Goal: Task Accomplishment & Management: Complete application form

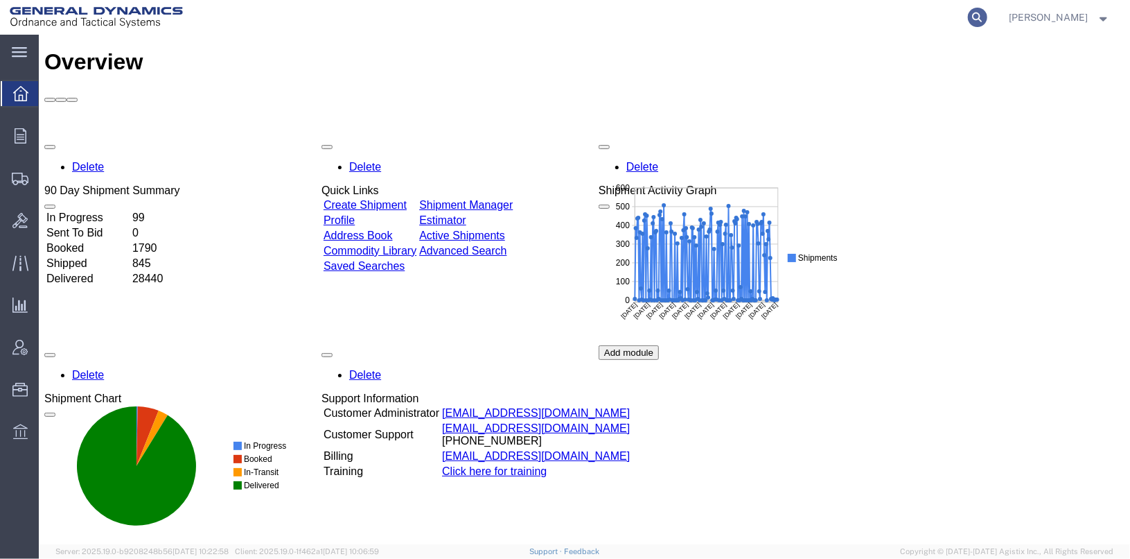
click at [988, 15] on icon at bounding box center [977, 17] width 19 height 19
type input "25407"
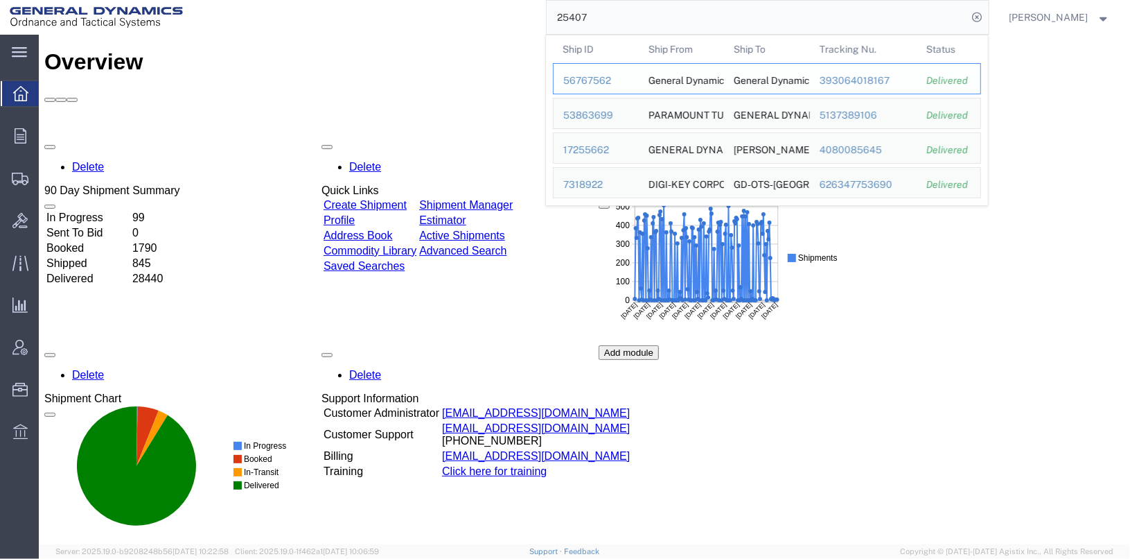
click at [608, 80] on div "56767562" at bounding box center [596, 80] width 66 height 15
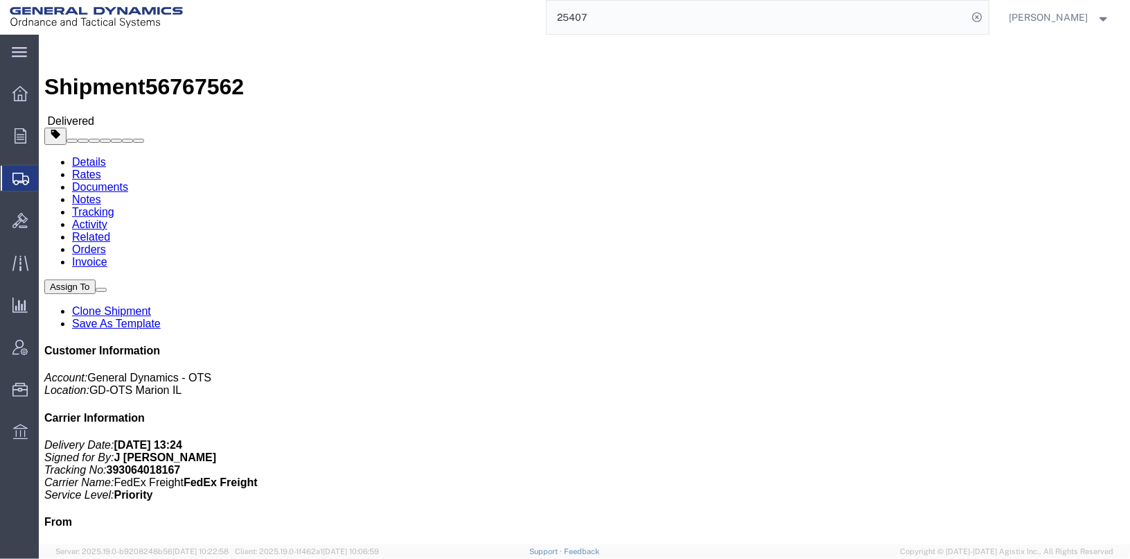
click link "Clone Shipment"
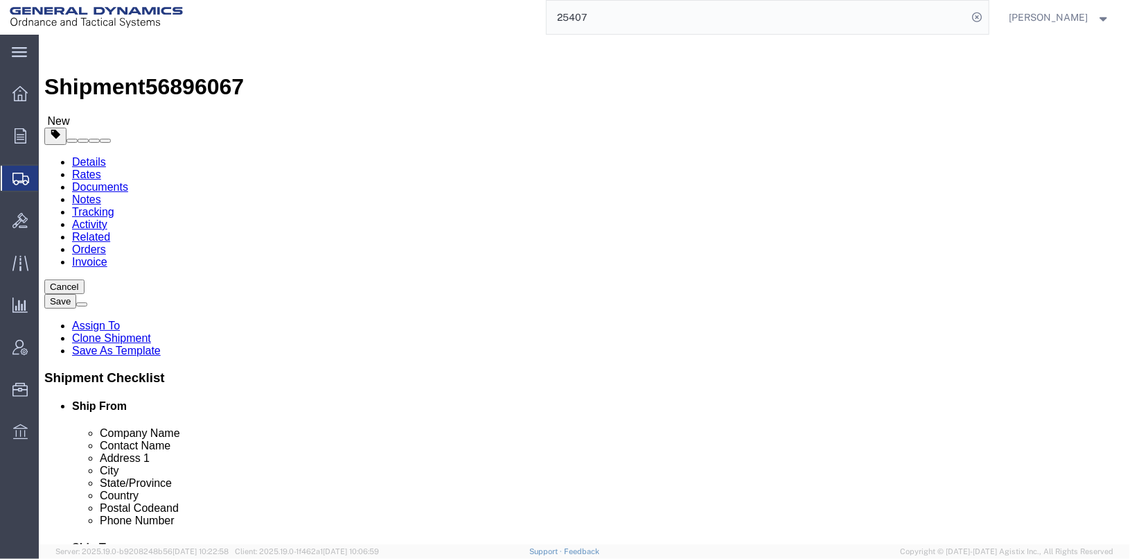
select select
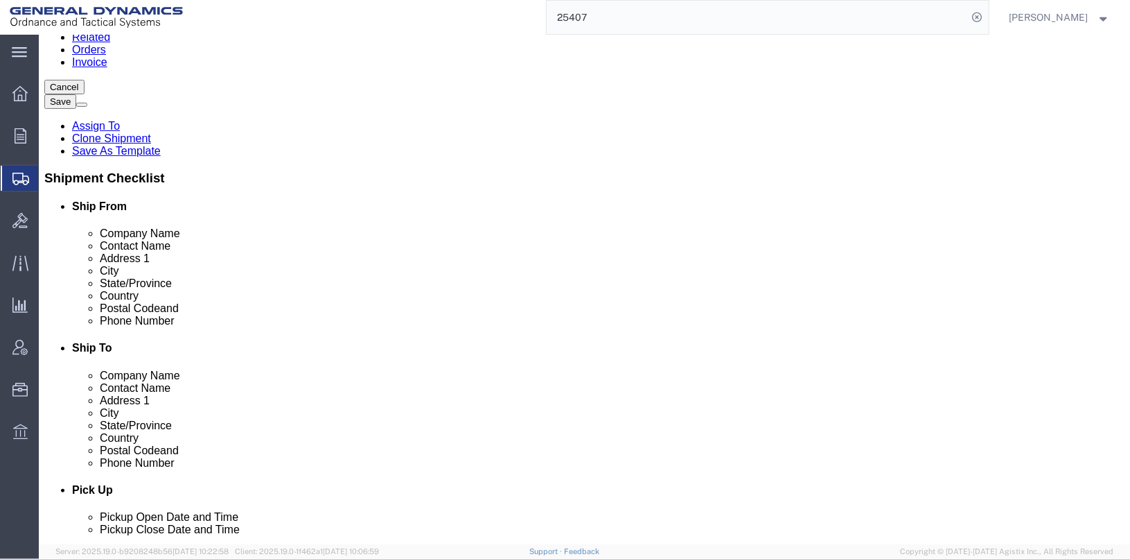
scroll to position [416, 0]
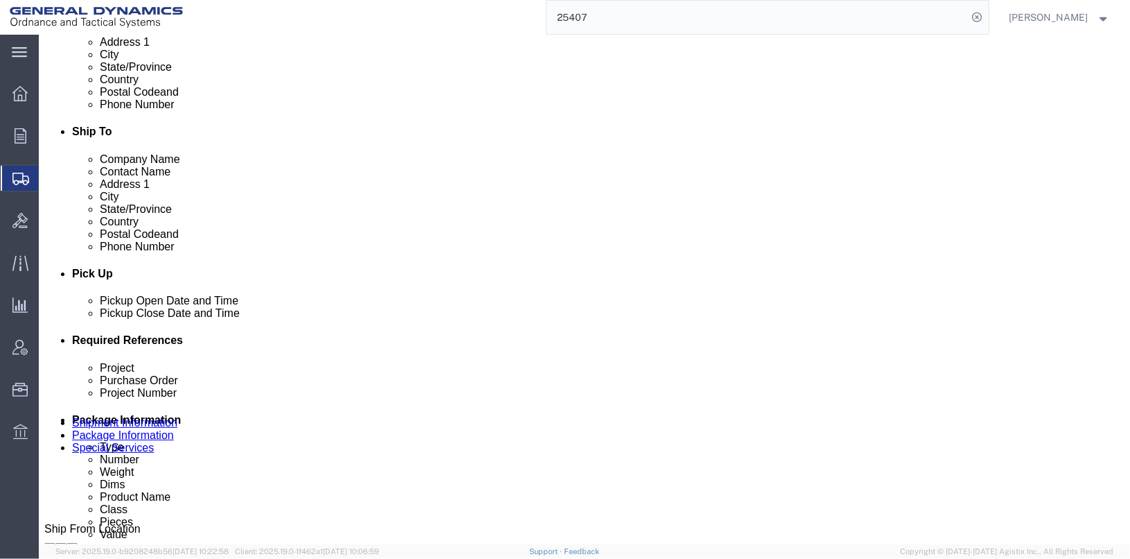
click div "[DATE] 3:26 PM"
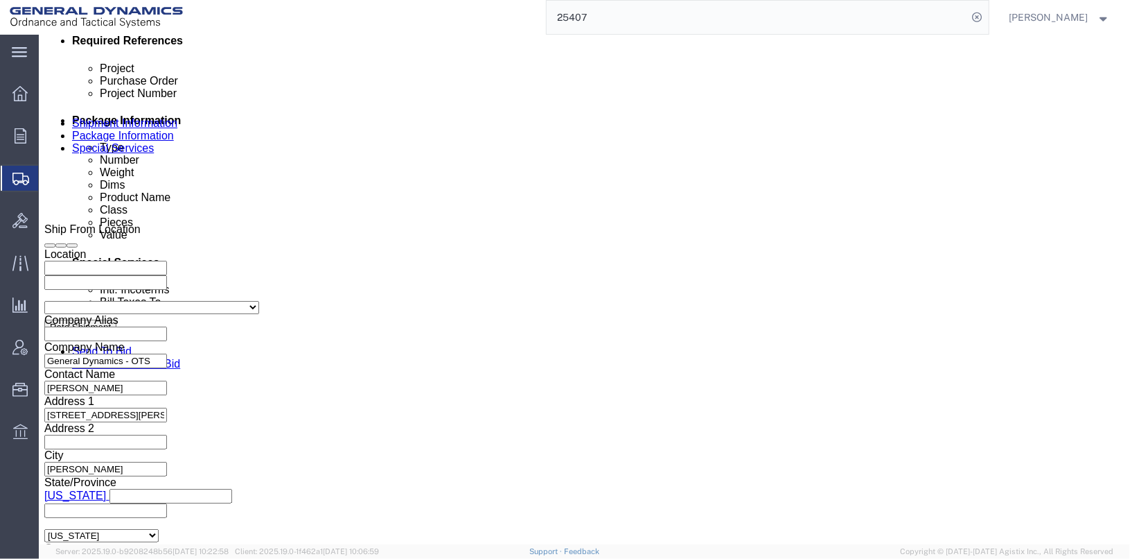
click button "Apply"
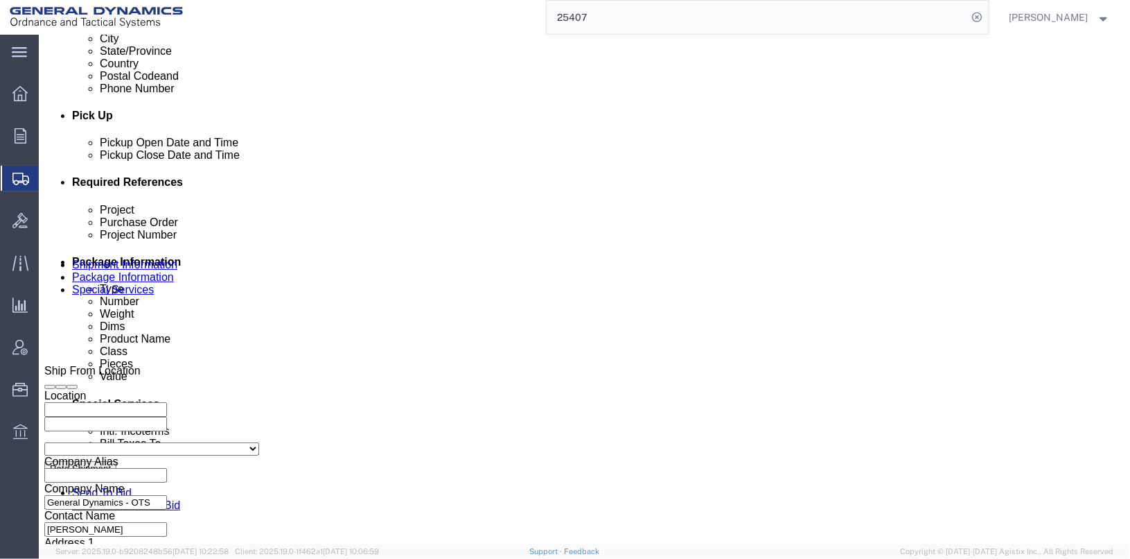
scroll to position [369, 0]
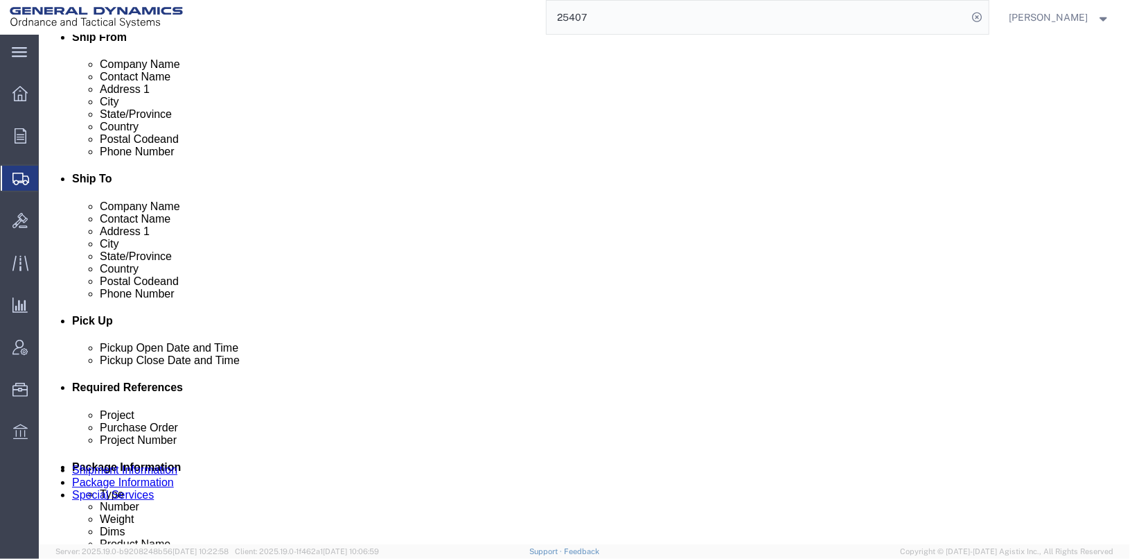
click div "[DATE] 2:26 PM"
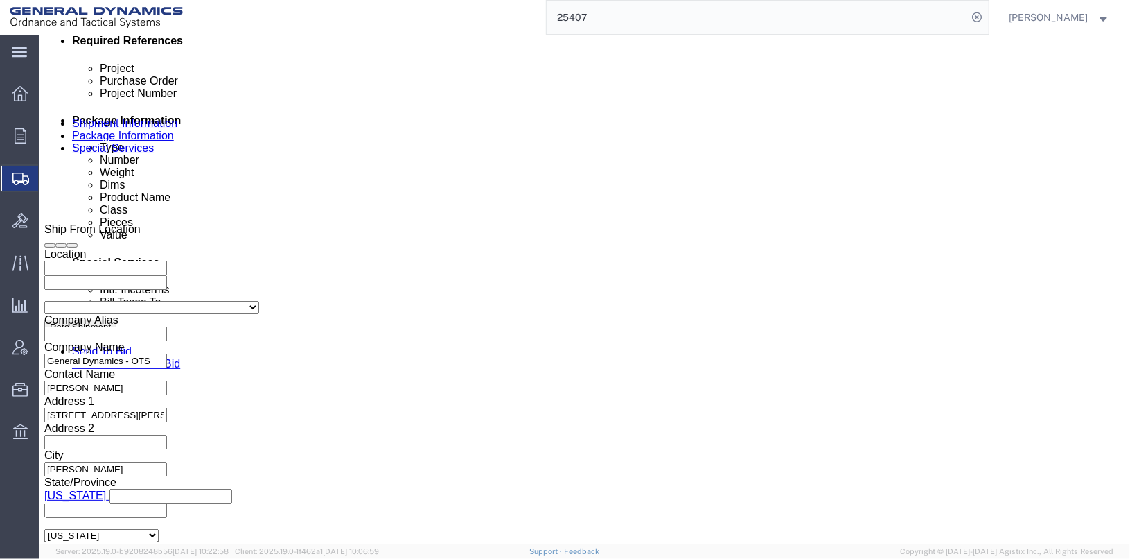
click input "2:26 PM"
click input "7:26 PM"
type input "7:26 AM"
click button "Apply"
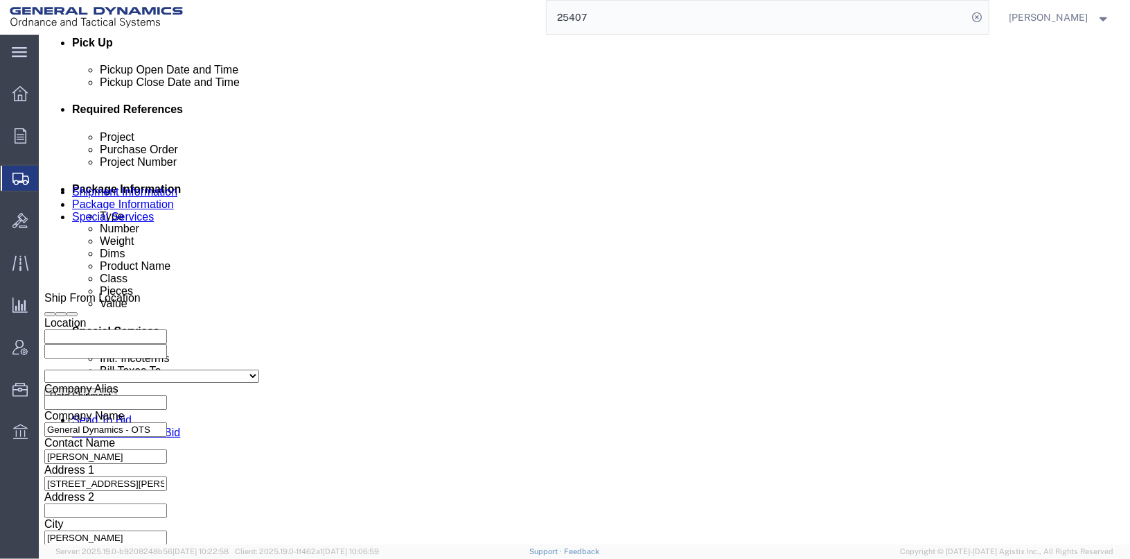
drag, startPoint x: 198, startPoint y: 213, endPoint x: 150, endPoint y: 216, distance: 47.9
click input "20100003"
click input "201a0280/"
click input "201A0280/"
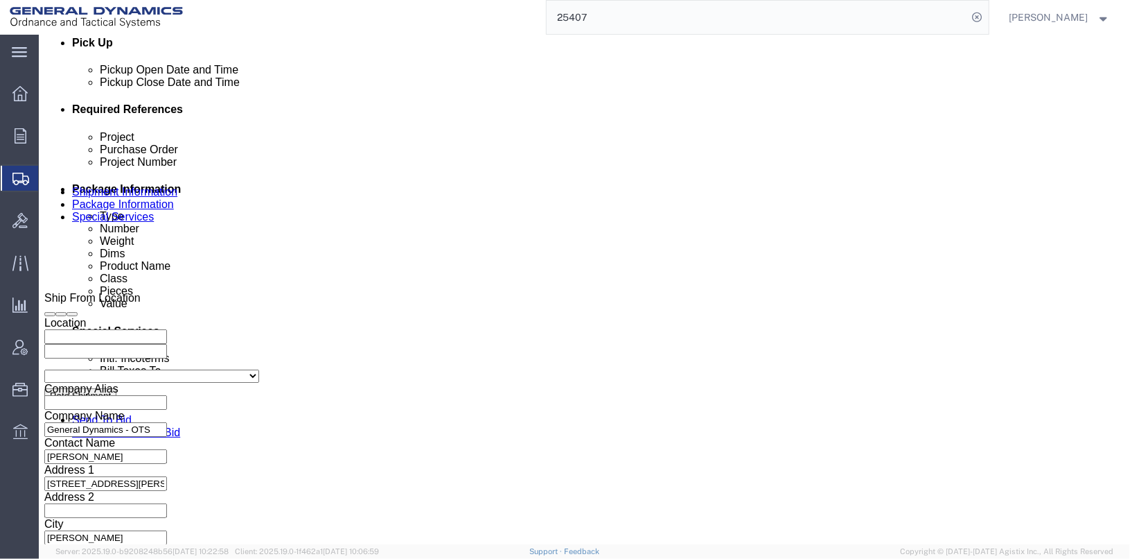
drag, startPoint x: 241, startPoint y: 211, endPoint x: 123, endPoint y: 216, distance: 117.9
click div "Project 201A0280/201A0281"
type input "201A0280/201A0281"
drag, startPoint x: 719, startPoint y: 213, endPoint x: 638, endPoint y: 214, distance: 80.4
click div "Purchase Order 20100003"
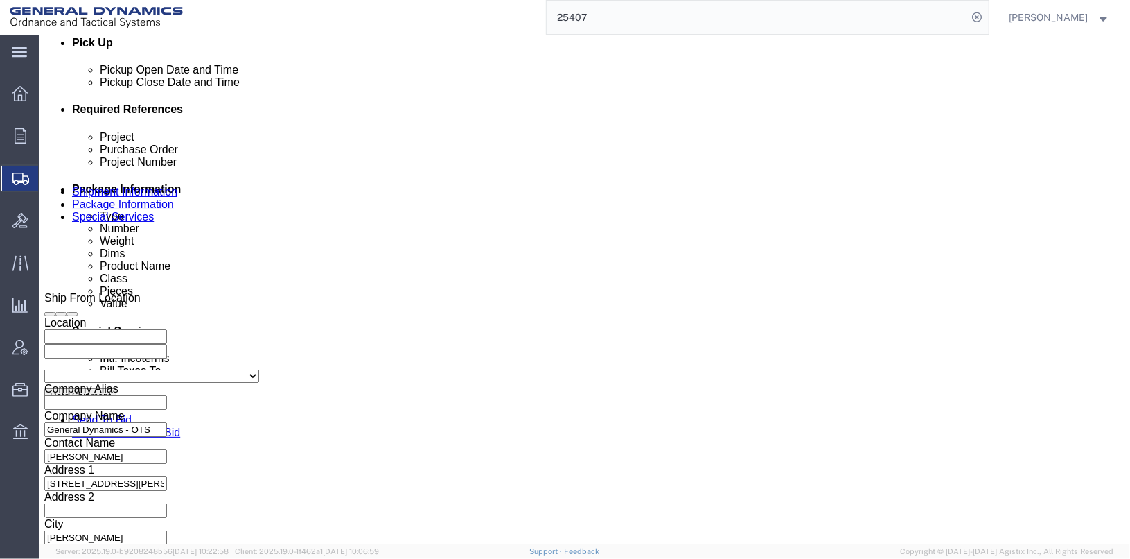
paste input "201A0280/201A0281"
type input "201A0280/201A0281"
drag, startPoint x: 202, startPoint y: 238, endPoint x: 137, endPoint y: 238, distance: 65.1
click div "Project Number 20100003"
paste input "201A0280/201A0281"
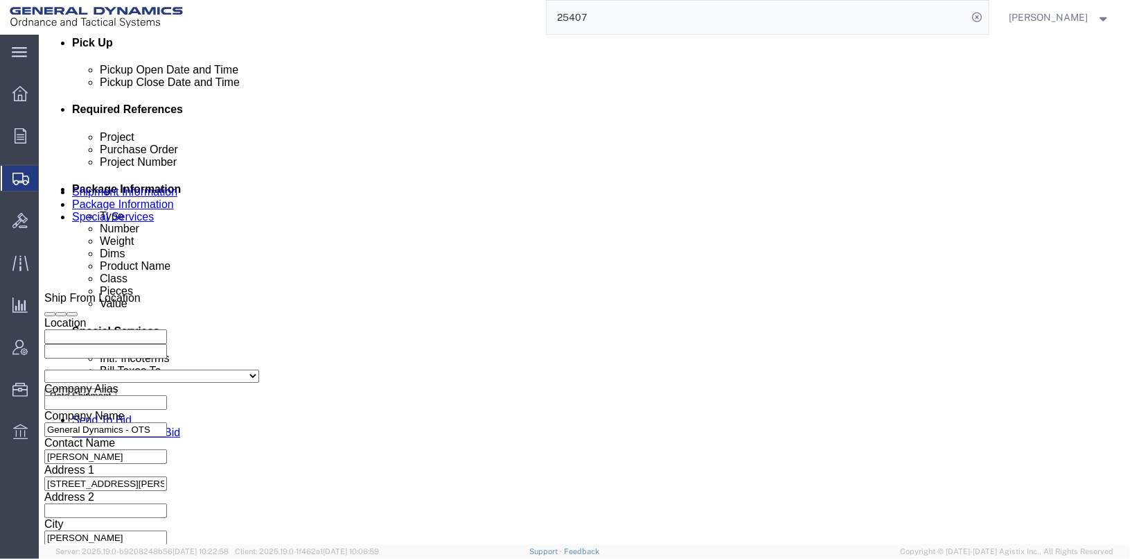
type input "201A0280/201A0281"
drag, startPoint x: 761, startPoint y: 214, endPoint x: 650, endPoint y: 219, distance: 111.0
click div "Purchase Order 201A0280/201A0281"
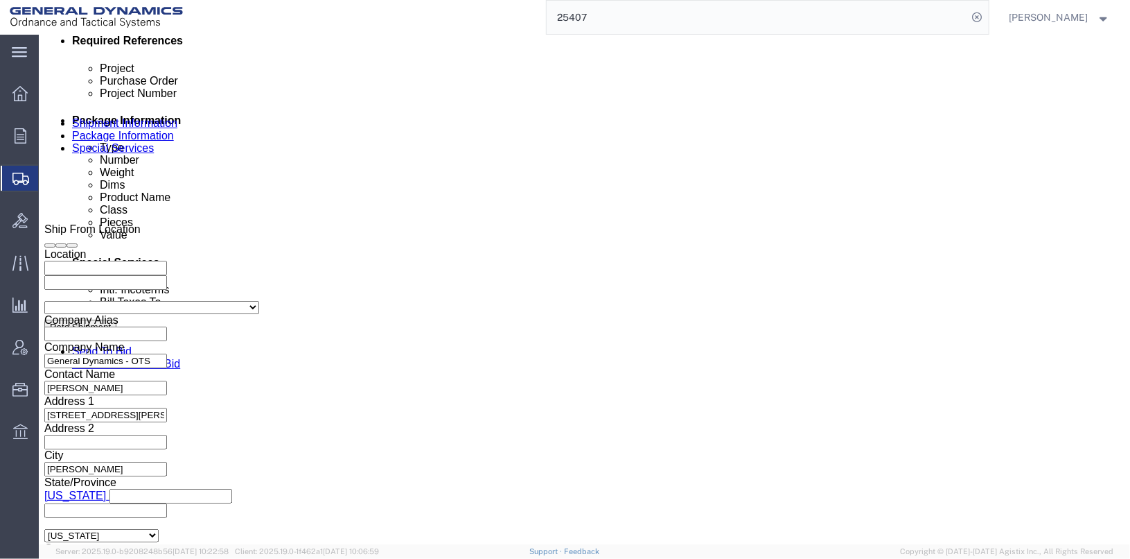
scroll to position [715, 0]
type input "117616/117657"
click button "Continue"
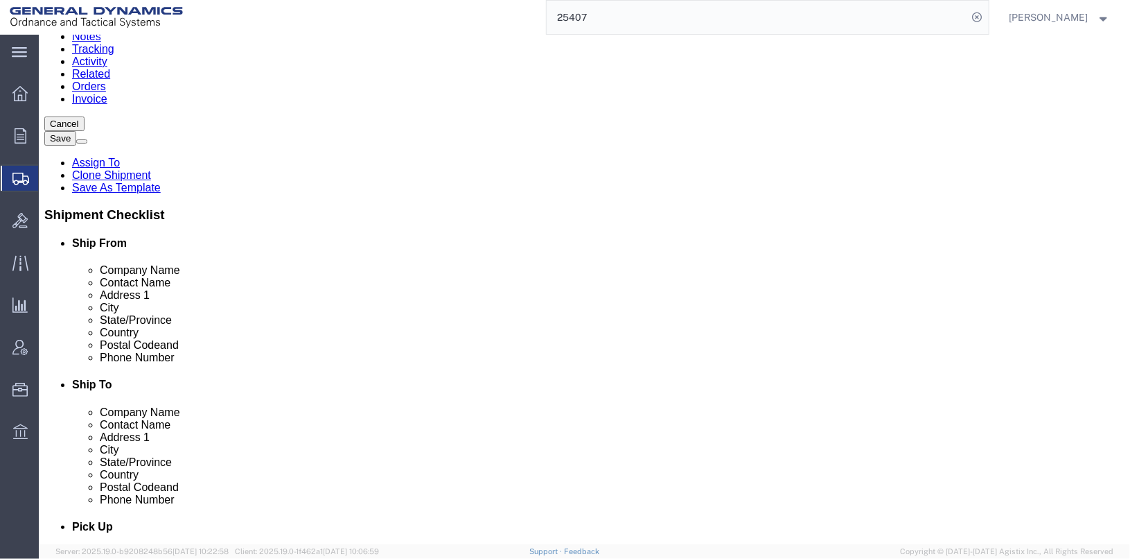
scroll to position [44, 0]
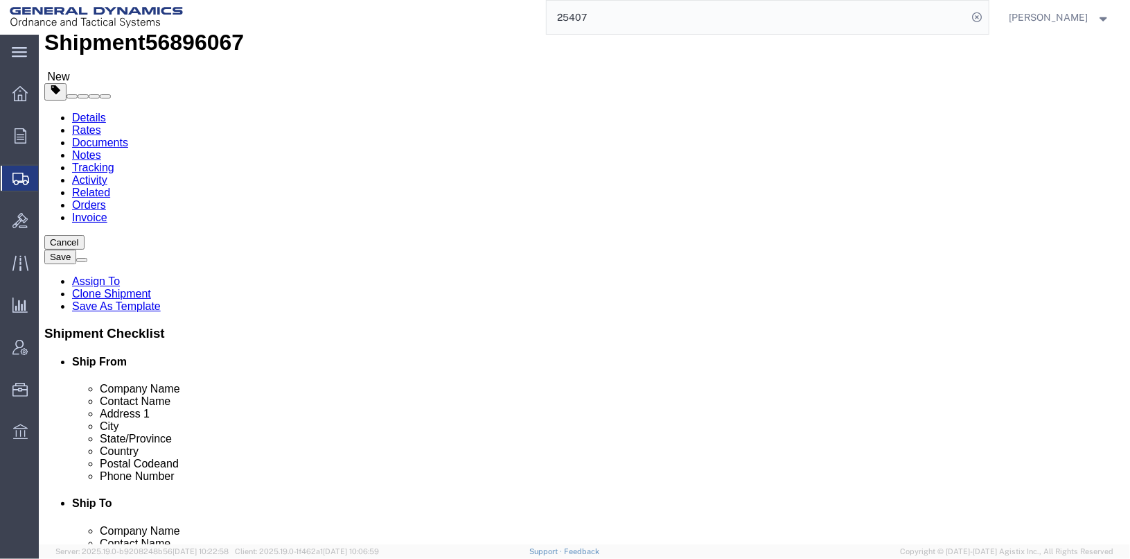
drag, startPoint x: 192, startPoint y: 330, endPoint x: 129, endPoint y: 318, distance: 64.2
click div "Weight 569.00 Select kgs lbs Ship. t°"
type input "900"
click div "Pieces: 700.00 Each Total value: 1000.00 USD"
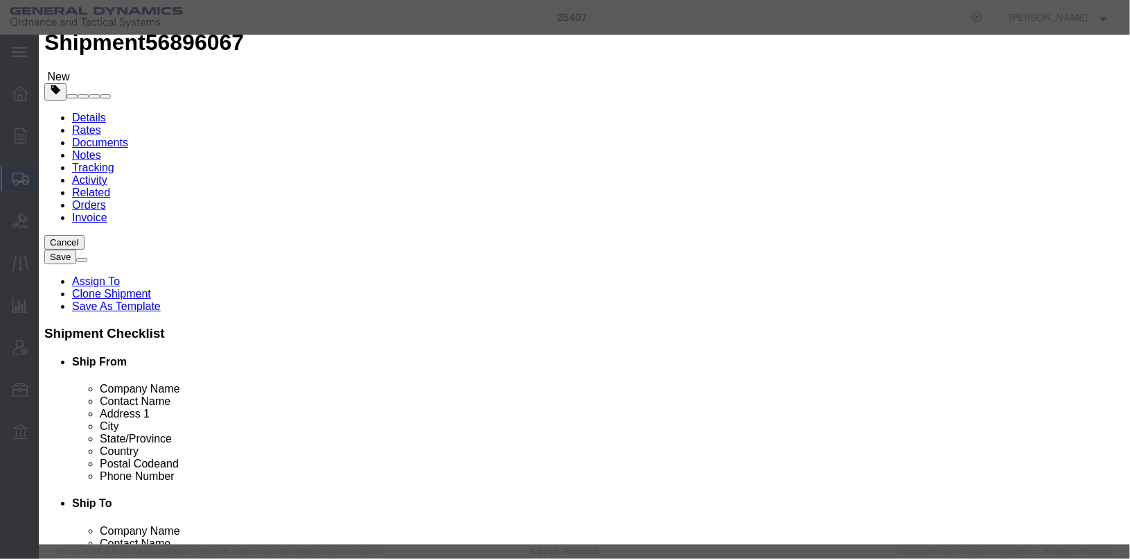
drag, startPoint x: 303, startPoint y: 257, endPoint x: 269, endPoint y: 254, distance: 34.1
click div "SKU 12551780"
type input "1575AS5"
click td "Name: PROJECTILE, PGU-27A/B"
checkbox input "true"
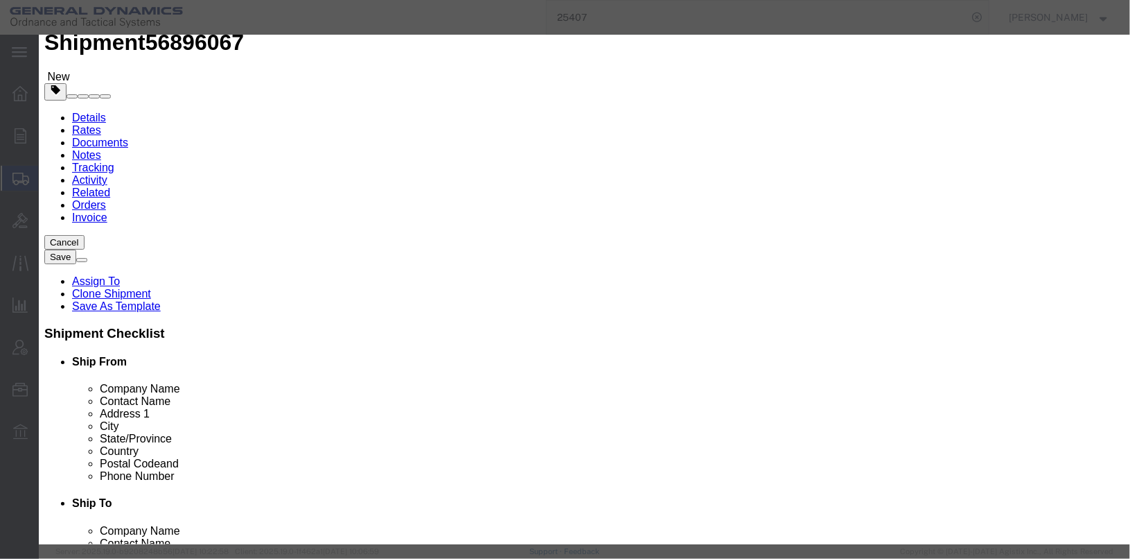
select select "USD"
select select
type input "PROJECTILE, PGU-27A/B"
type input "1575AS501-1"
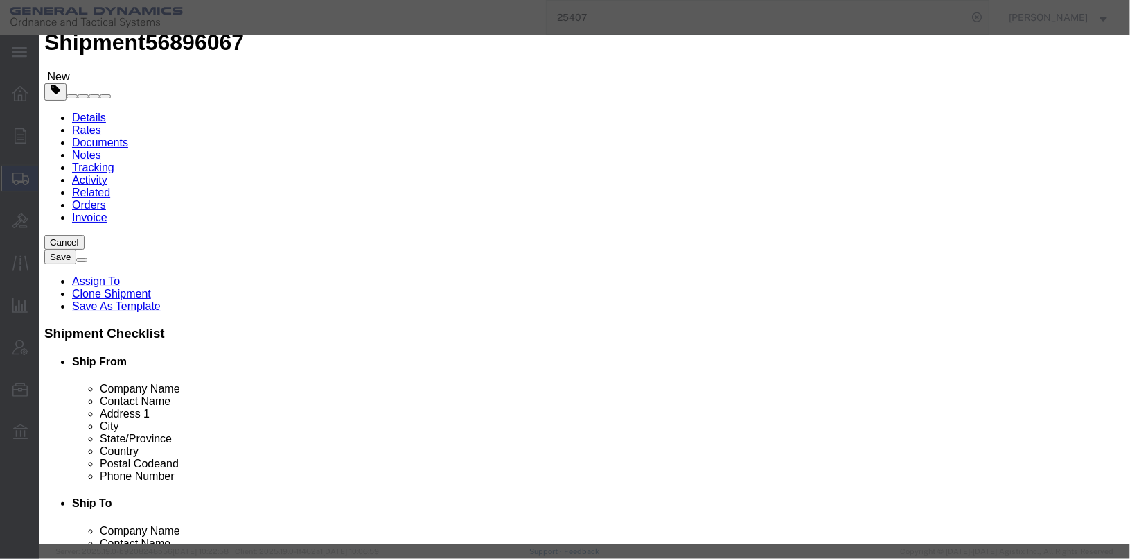
type textarea "PROJECTILE, PGU-27A/B"
type input "1575AS501-1"
click input "text"
type input "500"
click div "Commodity library"
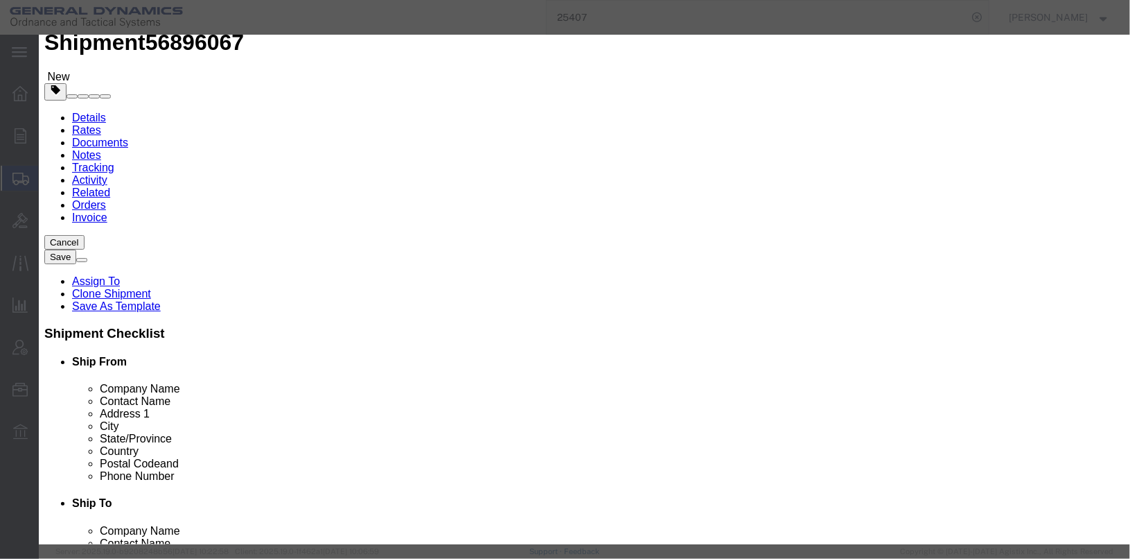
click input "text"
type input "100"
click select "Select 50 55 60 65 70 85 92.5 100 125 175 250 300 400"
select select "55"
click select "Select 50 55 60 65 70 85 92.5 100 125 175 250 300 400"
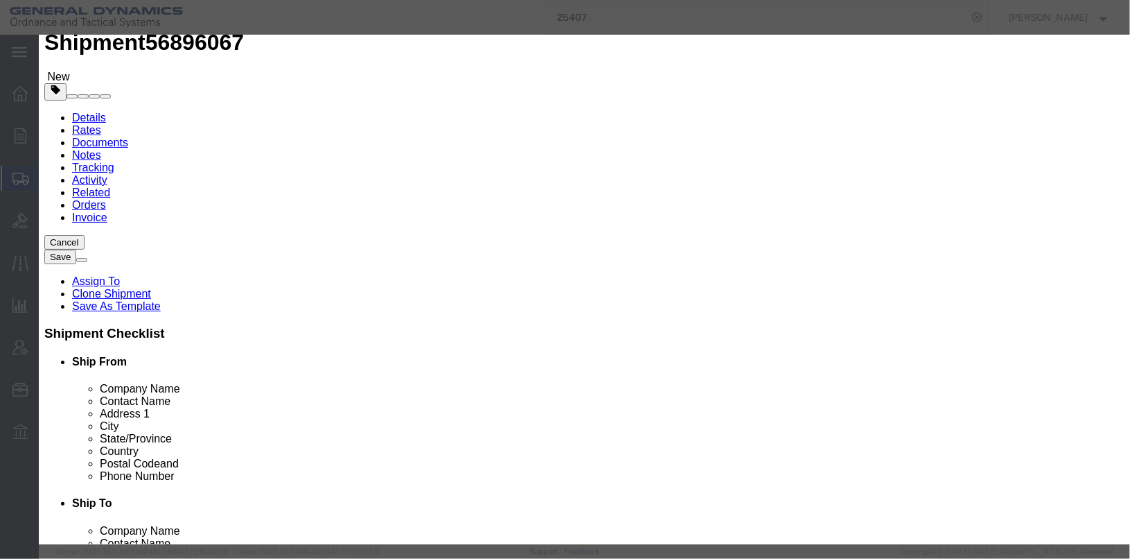
click input "checkbox"
checkbox input "false"
click textarea "PROJ. BODY ASSY., PAINTED, M940 7 BOXES @ 100"
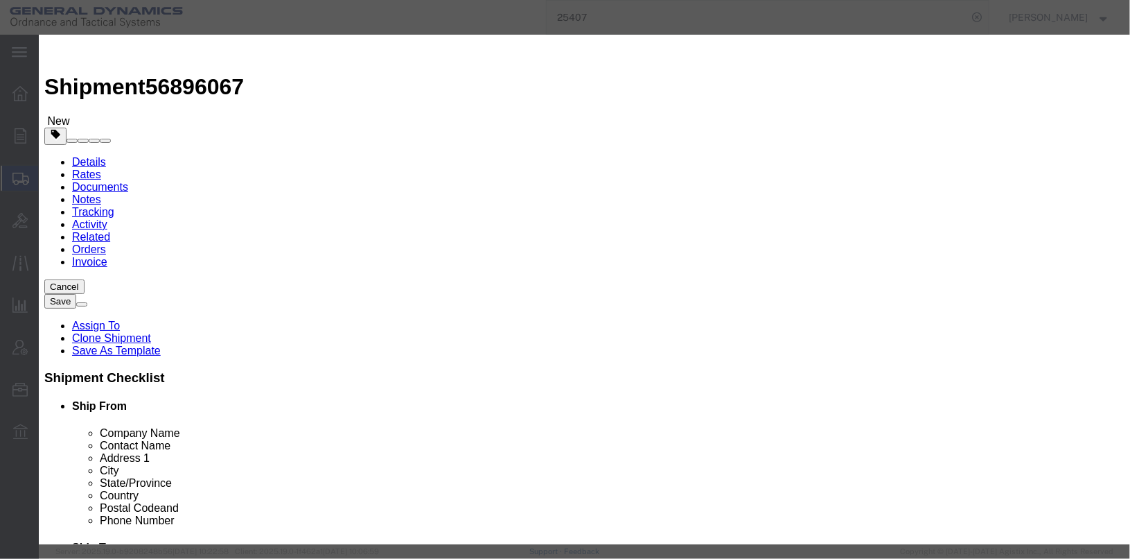
scroll to position [0, 0]
type textarea "PROJECTILE, PGU-27A/B 145 EA LOT GLN19L617-027 70 EA LOT GLN20M617-050 285 LOT …"
click button "Save & Close"
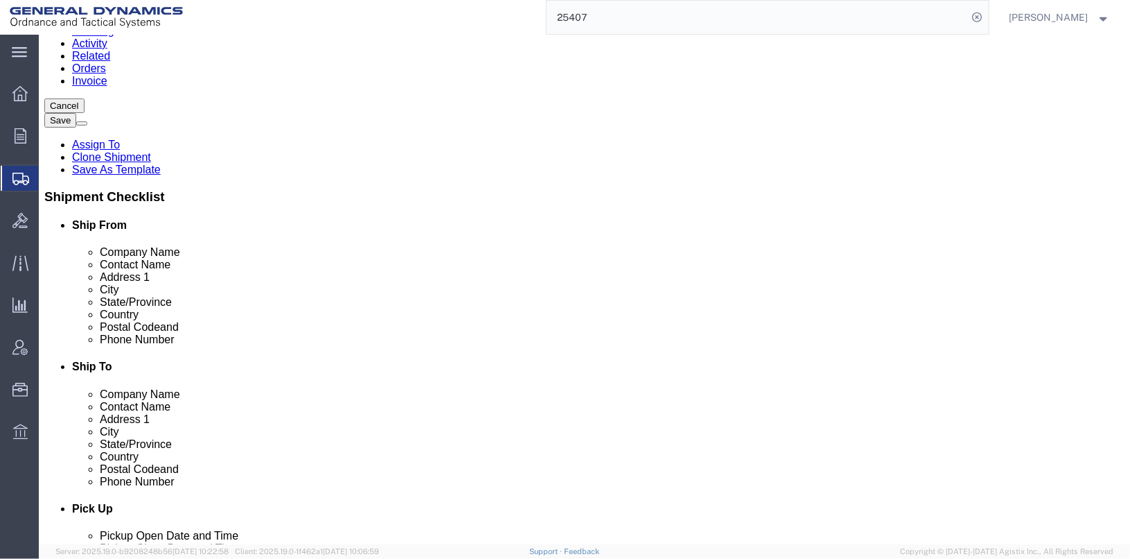
scroll to position [208, 0]
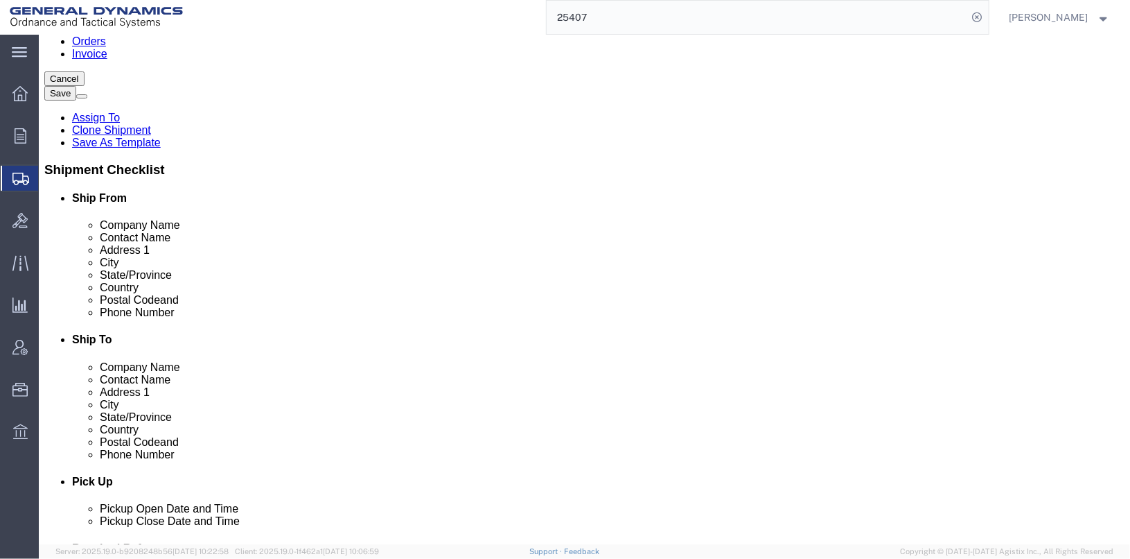
click dd "700.00 Each"
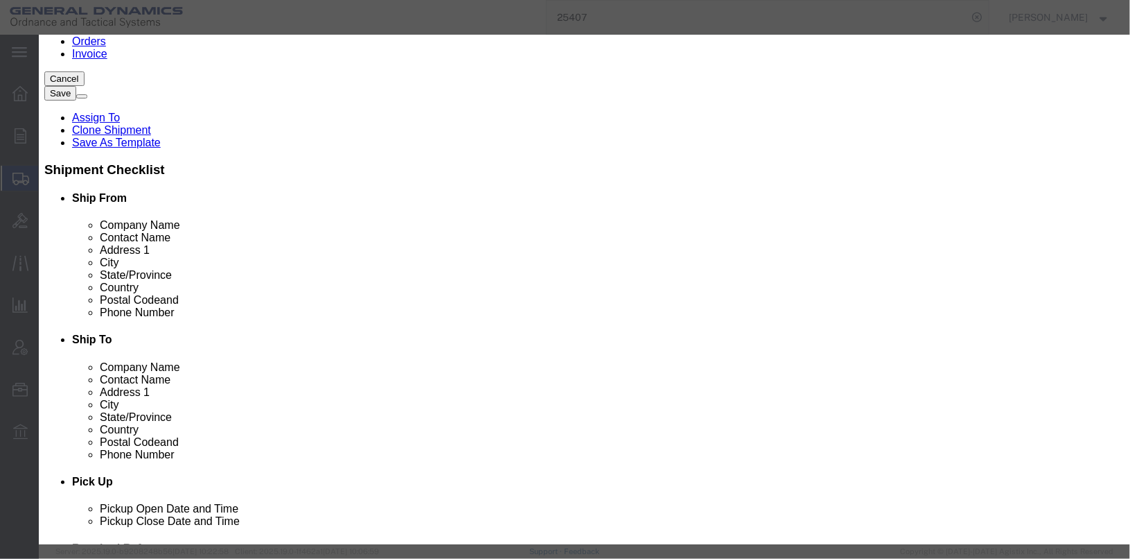
drag, startPoint x: 343, startPoint y: 134, endPoint x: 270, endPoint y: 124, distance: 74.2
click div "Pieces 700.00 Select Bag Barrels 100Board Feet Bottle Box Blister Pack Carats C…"
type input "1200"
click div "1200"
drag, startPoint x: 337, startPoint y: 158, endPoint x: 288, endPoint y: 149, distance: 50.0
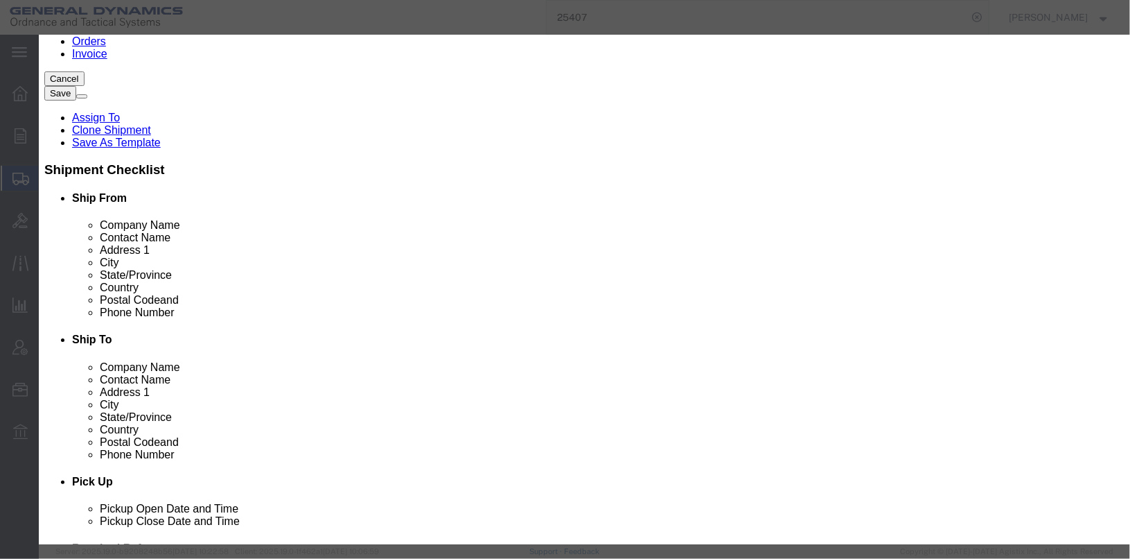
click div "1714.29"
type input "1000"
click label "Pieces"
click textarea "20MM PRIMED CASE, ASSEMBLY, CARTRIDGE 113 LOT OLM18H070-002 587 LOT OLM18G120-0…"
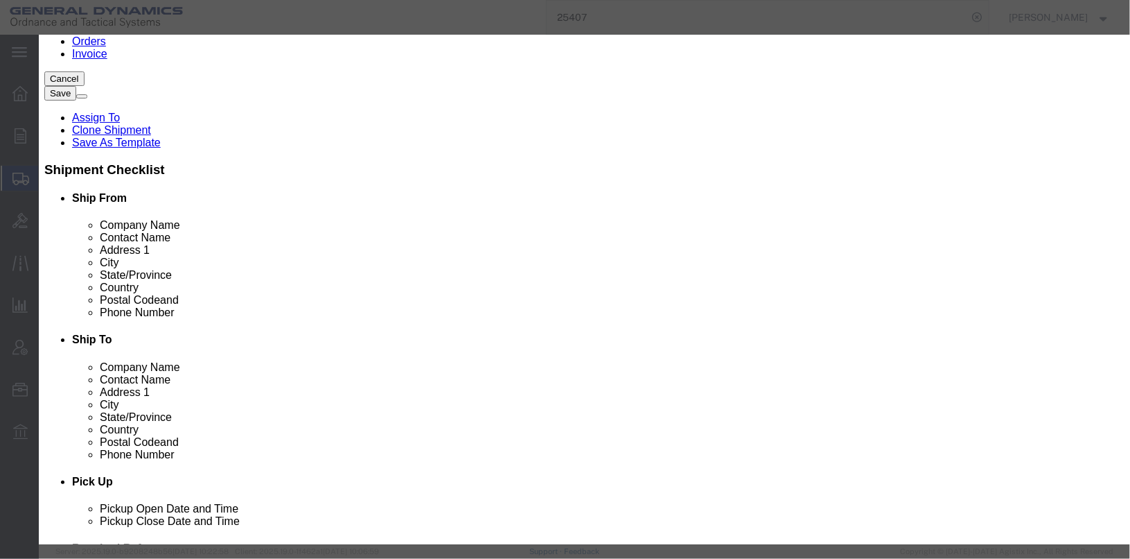
click textarea "20MM PRIMED CASE, ASSEMBLY, CARTRIDGE 113 LOT OLM18H070-002 587 LOT OLM18G120-0…"
click div "Description 20MM PRIMED CASE, ASSEMBLY, CARTRIDGE 113 LOT OLM18H070-002 587 LOT…"
click textarea "20MM PRIMED CASE, ASSEMBLY, CARTRIDGE 113 LOT OLM18H070-002 587 LOT OLM18G120-0…"
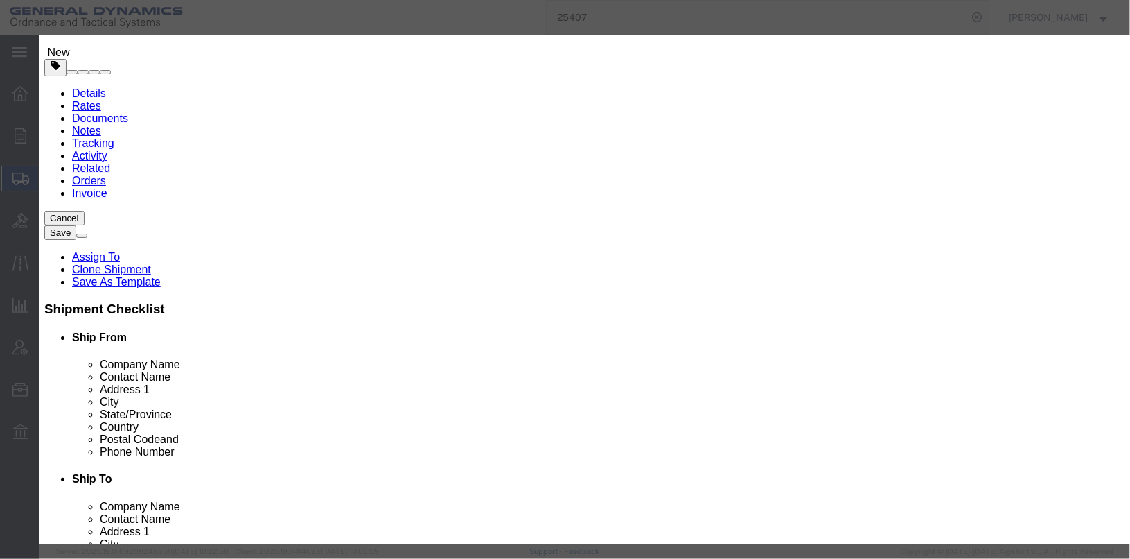
click textarea "20MM PRIMED CASE, ASSEMBLY, CARTRIDGE 113 LOT OLM18H070-002 587 LOT OLM18G120-0…"
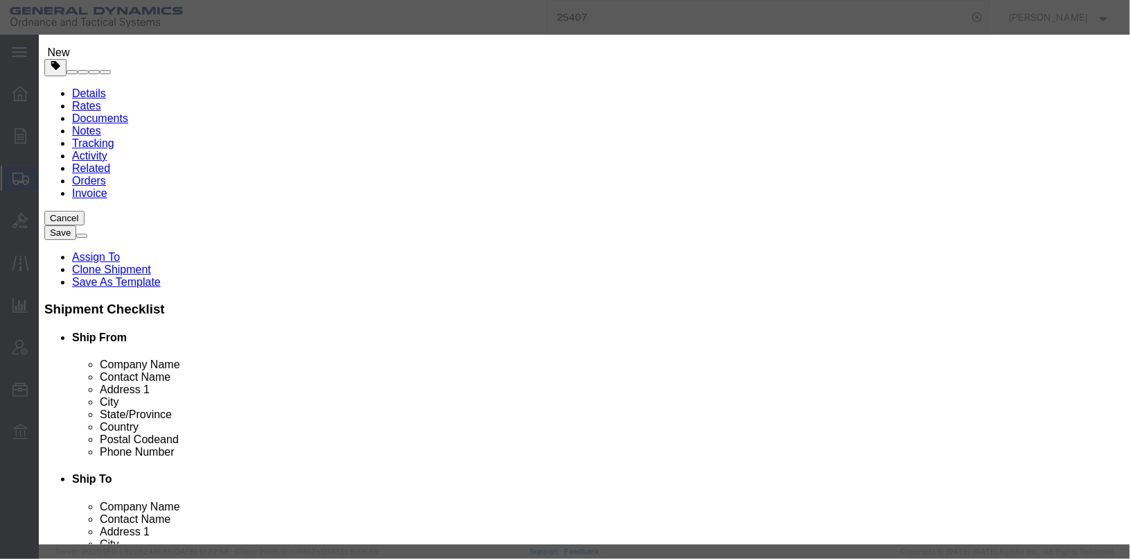
click textarea "20MM PRIMED CASE, ASSEMBLY, CARTRIDGE 113 LOT OLM18H070-002 587 LOT OLM18G120-0…"
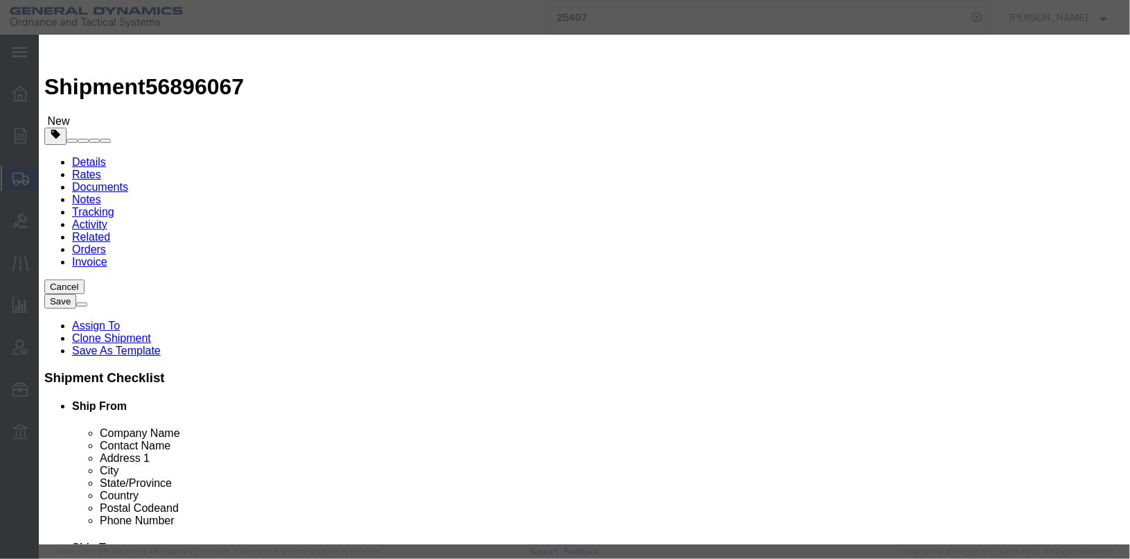
type textarea "20MM PRIMED CASE, ASSEMBLY, CARTRIDGE 212 EA LOT OLM23C008-016 942 EA LOT OLM18…"
click button "Save & Close"
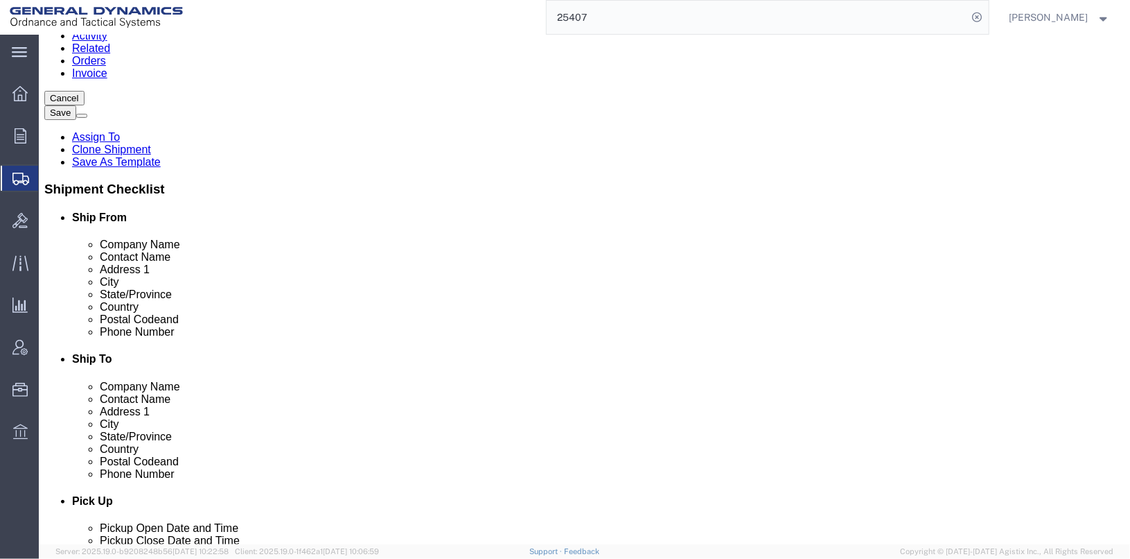
scroll to position [208, 0]
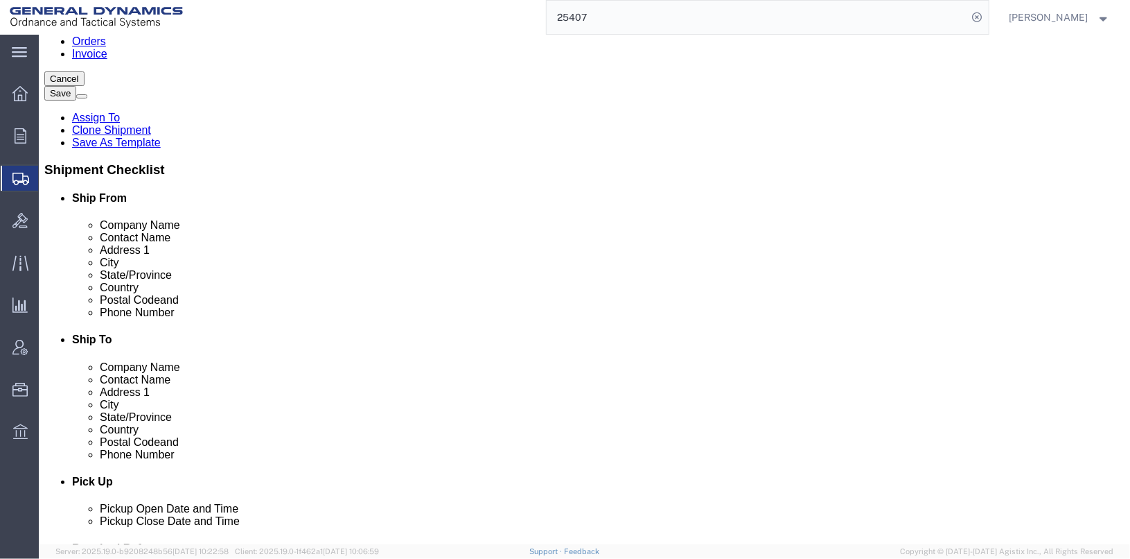
click dd "1000.00 USD"
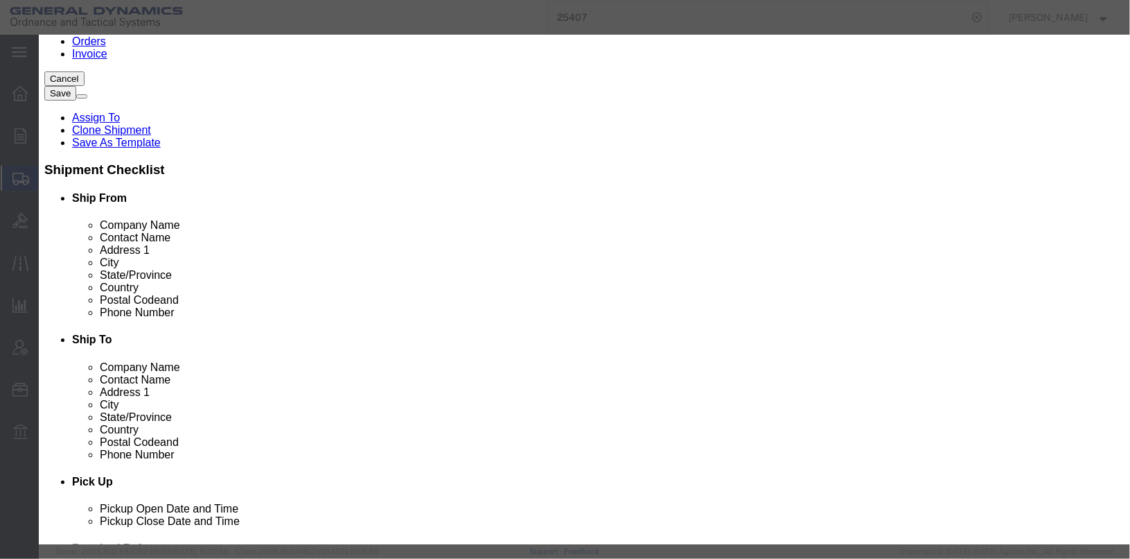
click button "Save & Close"
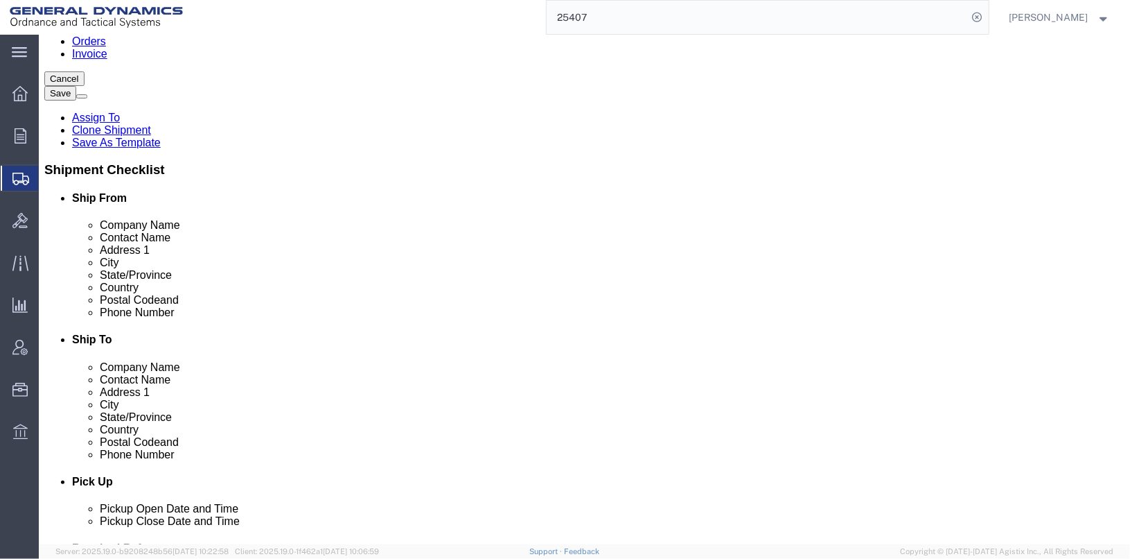
click dd "100.00 Each"
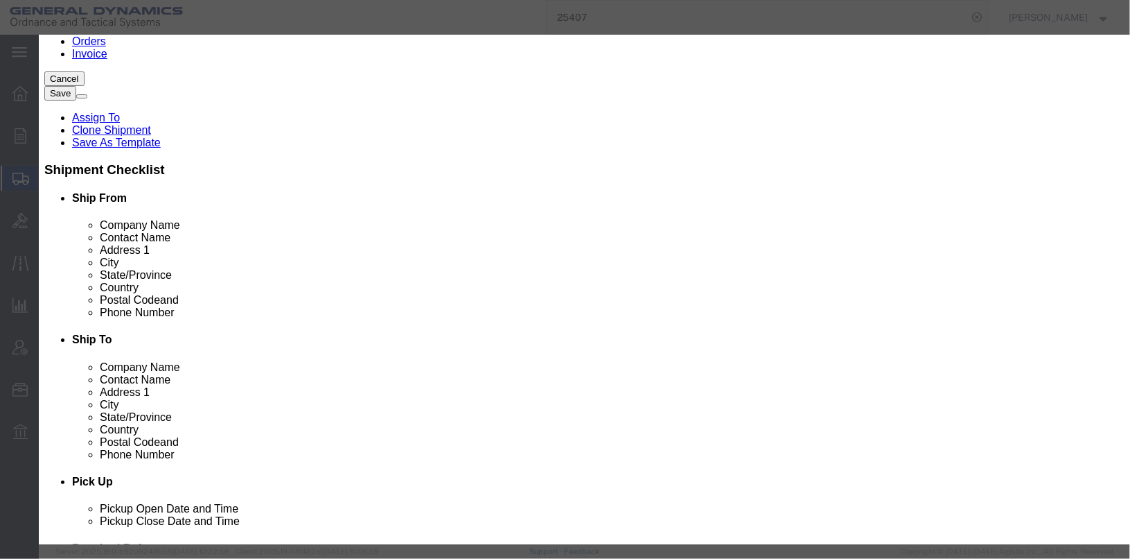
drag, startPoint x: 420, startPoint y: 255, endPoint x: 222, endPoint y: 244, distance: 197.8
click div "SKU 1305014518566-GFM"
type input "M7497066-10"
click td "Name: PROJECTILE ASSY. 20MM MK244"
select select "USD"
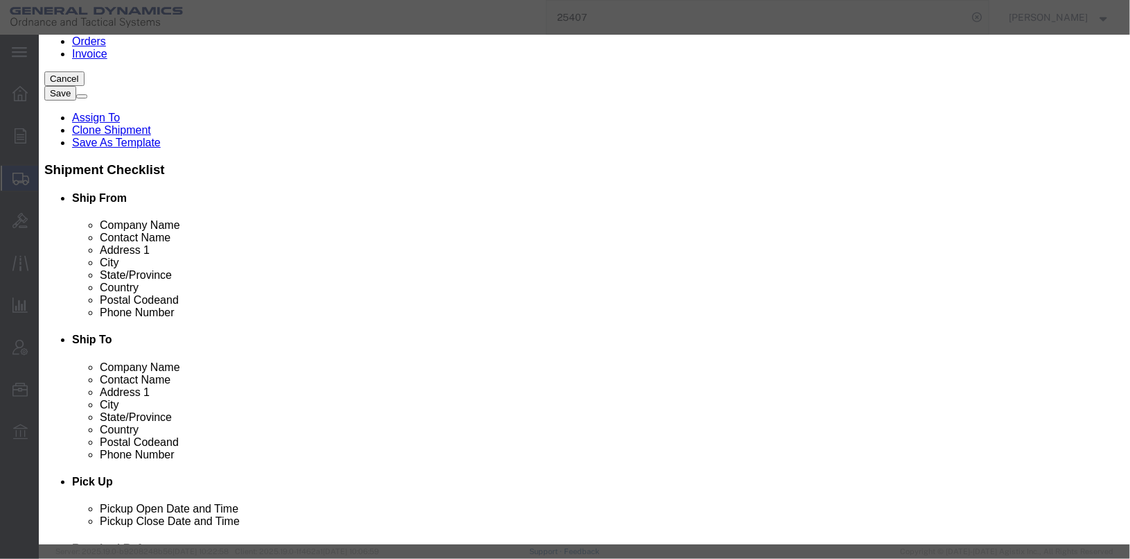
select select
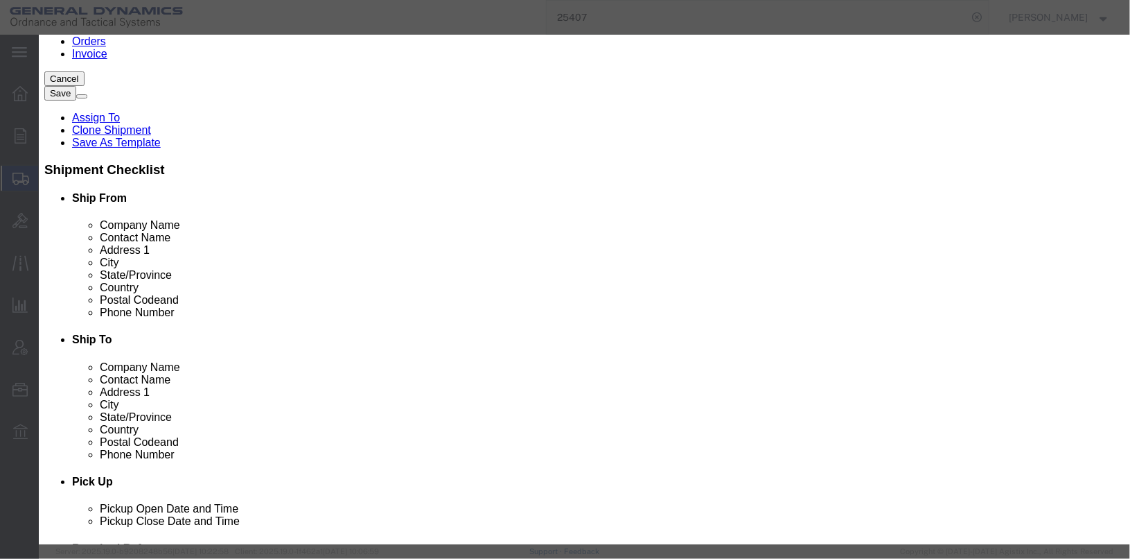
select select
type input "PROJECTILE ASSY. 20MM MK244"
type input "M7497066-10"
type textarea "PROJECTILE ASSY. 20MM MK244"
type input "M7497066-10"
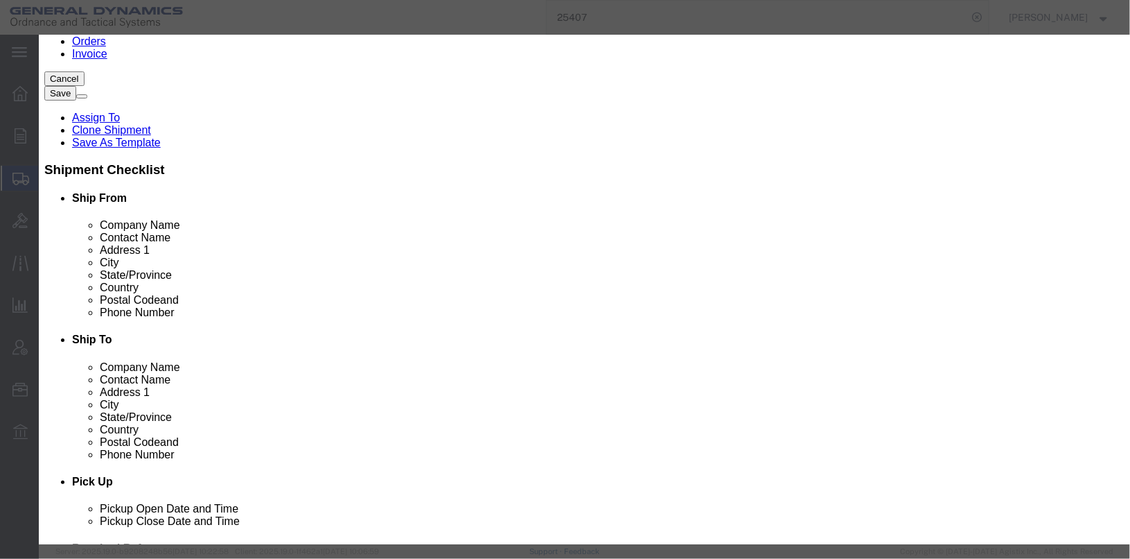
click input "text"
type input "527"
click input "text"
type input "1000"
drag, startPoint x: 250, startPoint y: 186, endPoint x: 295, endPoint y: 184, distance: 44.4
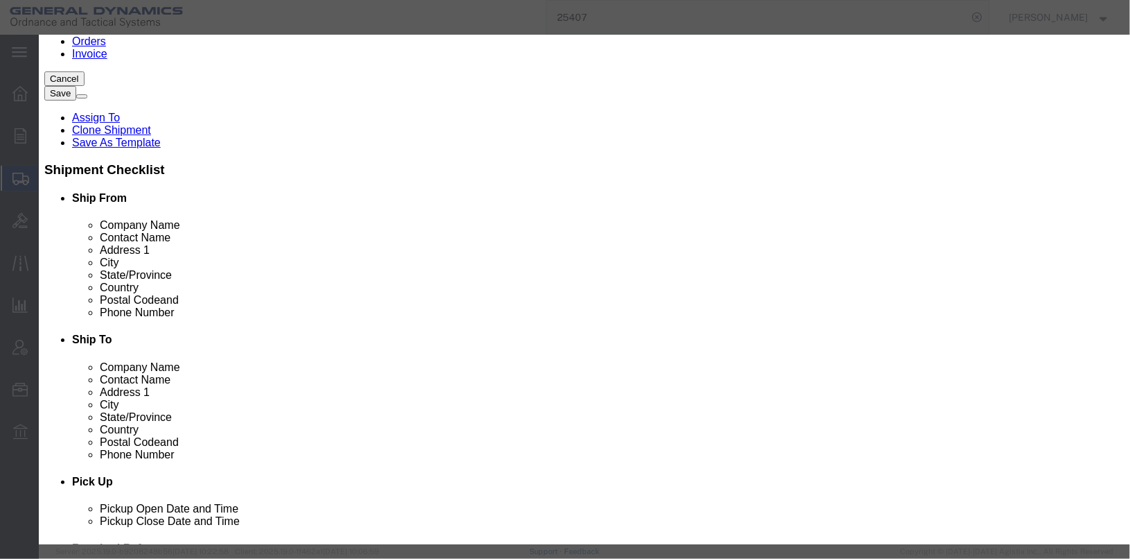
click label "Class"
click select "Select 50 55 60 65 70 85 92.5 100 125 175 250 300 400"
select select "55"
click select "Select 50 55 60 65 70 85 92.5 100 125 175 250 300 400"
click input "checkbox"
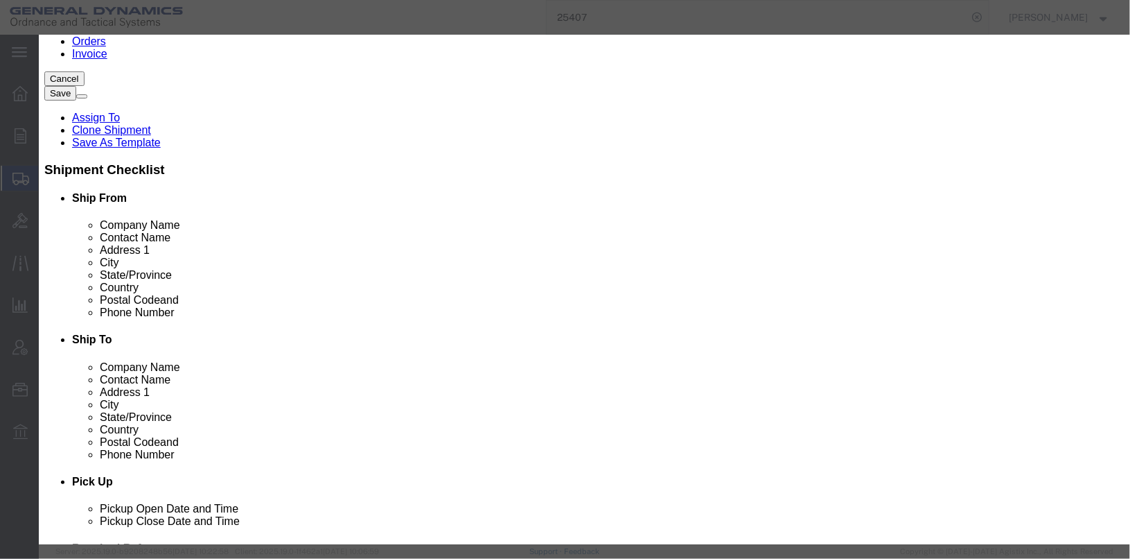
checkbox input "false"
click textarea "CARTRIDGE, 20MM, 27A/B 1 CAN @100 LOT# SDP07A000R001"
type textarea "PROJECTILE ASSY. 20MM MK244 527 EA LOT JJS24L010-001"
click button "Save & Close"
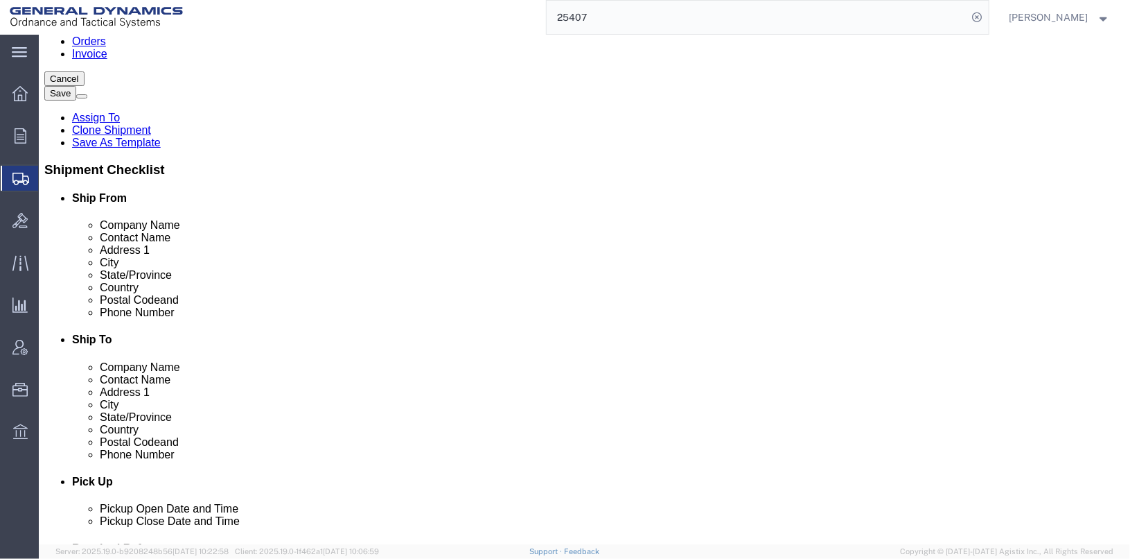
scroll to position [331, 0]
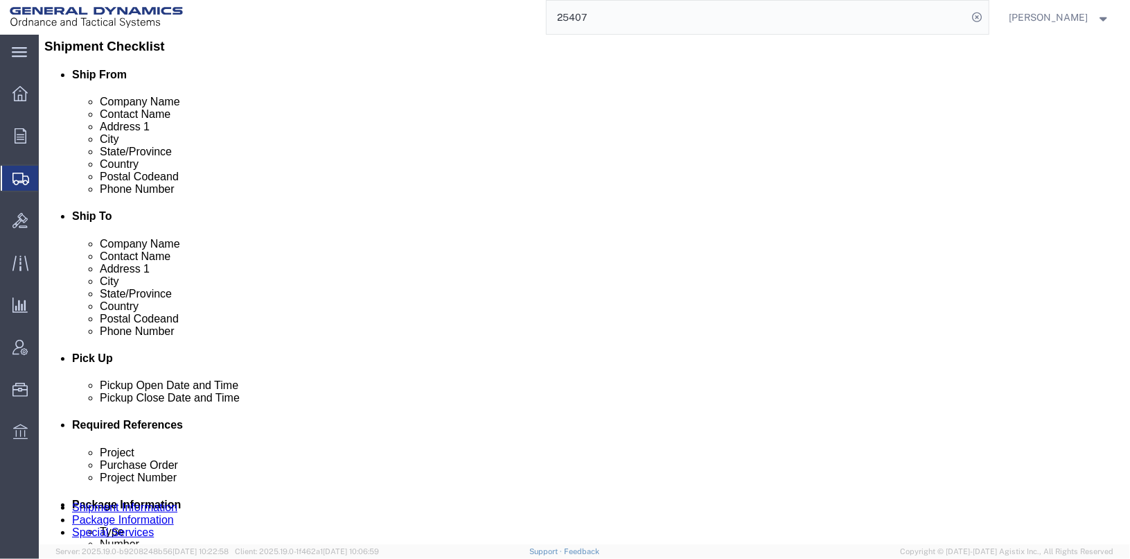
click button "Continue"
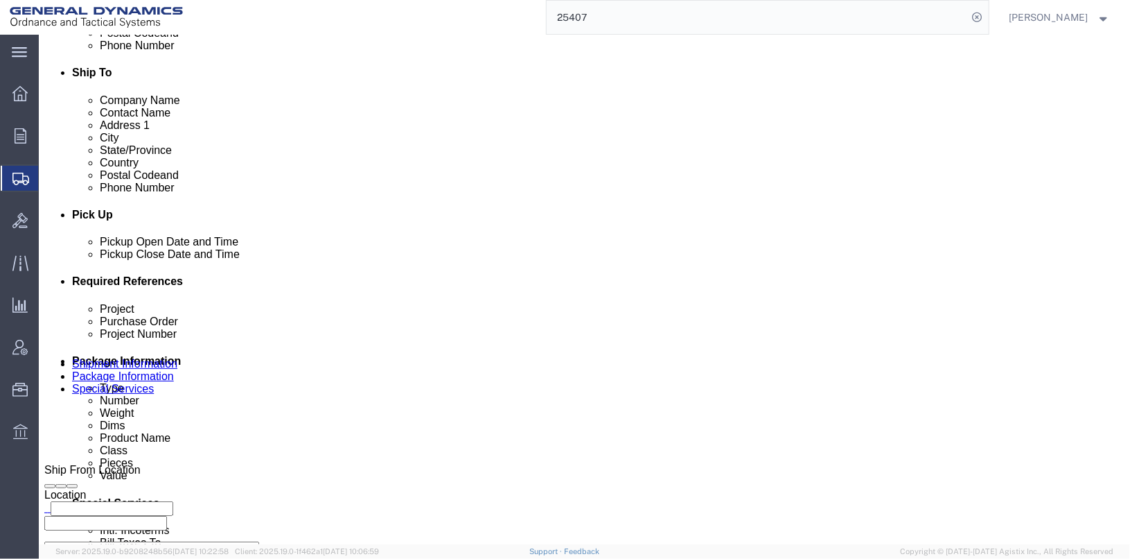
scroll to position [467, 0]
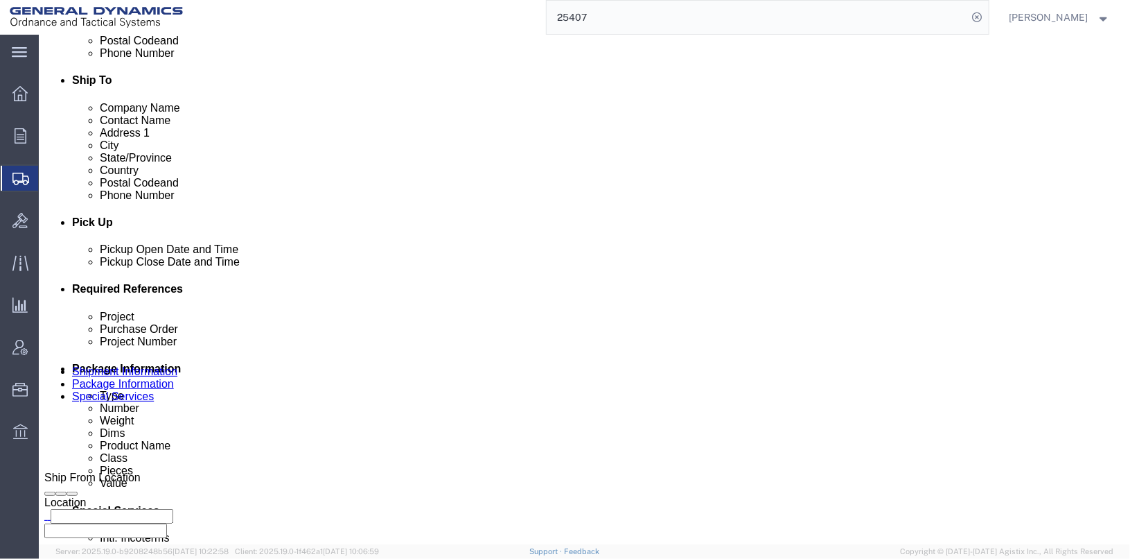
click select "Select Recipient Account Sender/Shipper Third Party Account"
select select "SHIP"
click select "Select Recipient Account Sender/Shipper Third Party Account"
click button "Save"
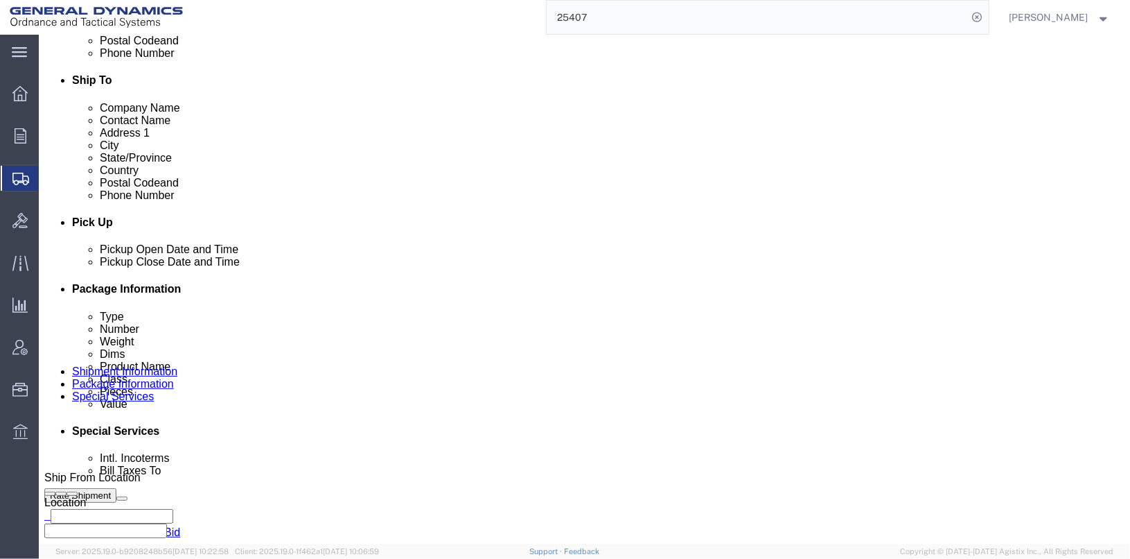
click div
click div "Success Shipment information saved successfully."
click button "Save"
click at [660, 10] on input "25407" at bounding box center [757, 17] width 421 height 33
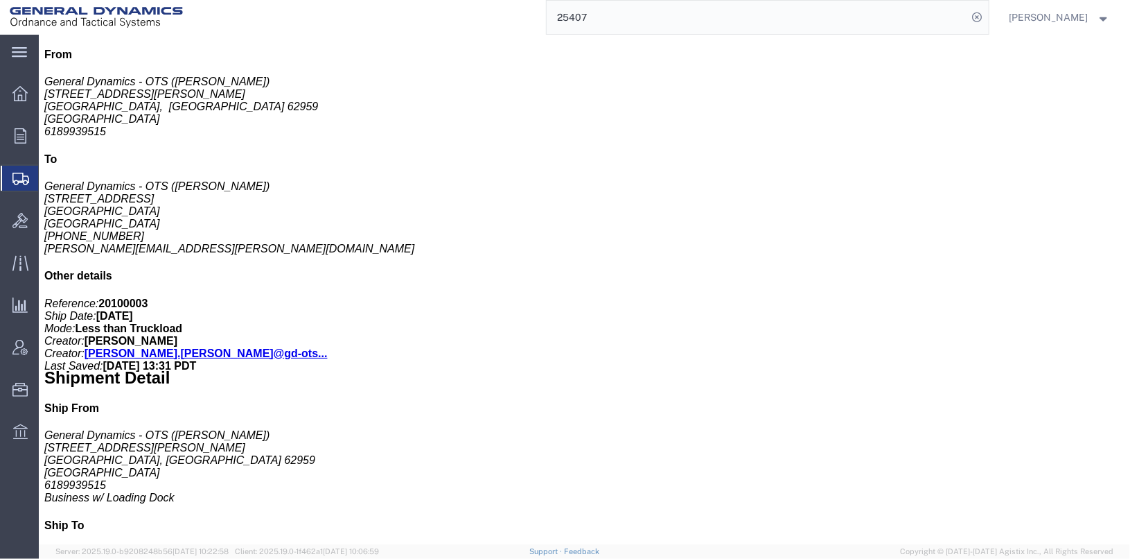
click link "Clone Shipment"
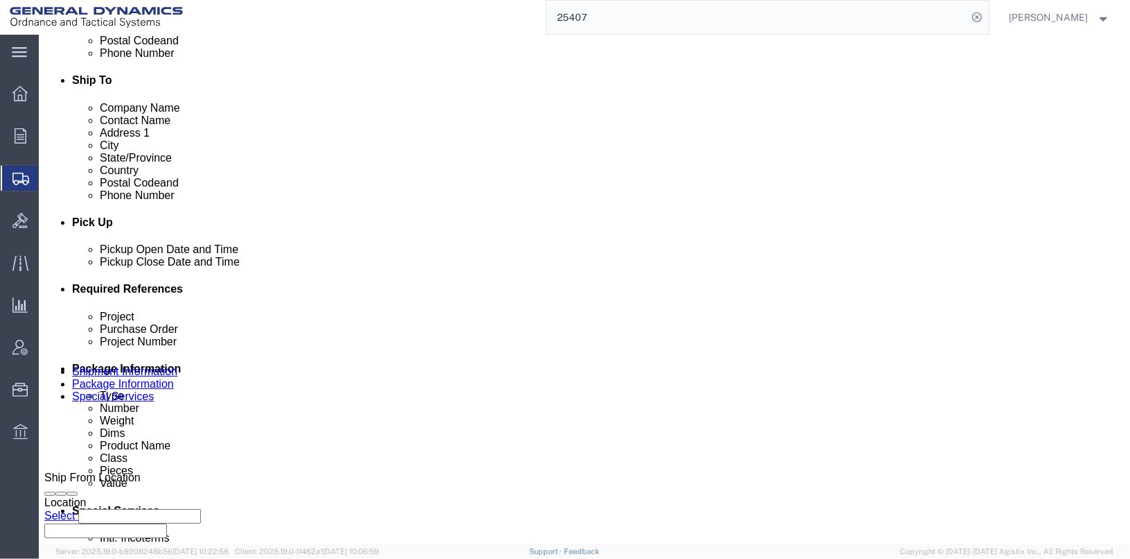
drag, startPoint x: 725, startPoint y: 401, endPoint x: 642, endPoint y: 396, distance: 82.6
click div "Purchase Order 20100003"
type input "117562"
drag, startPoint x: 193, startPoint y: 394, endPoint x: 80, endPoint y: 391, distance: 113.0
click div "Project 20100003"
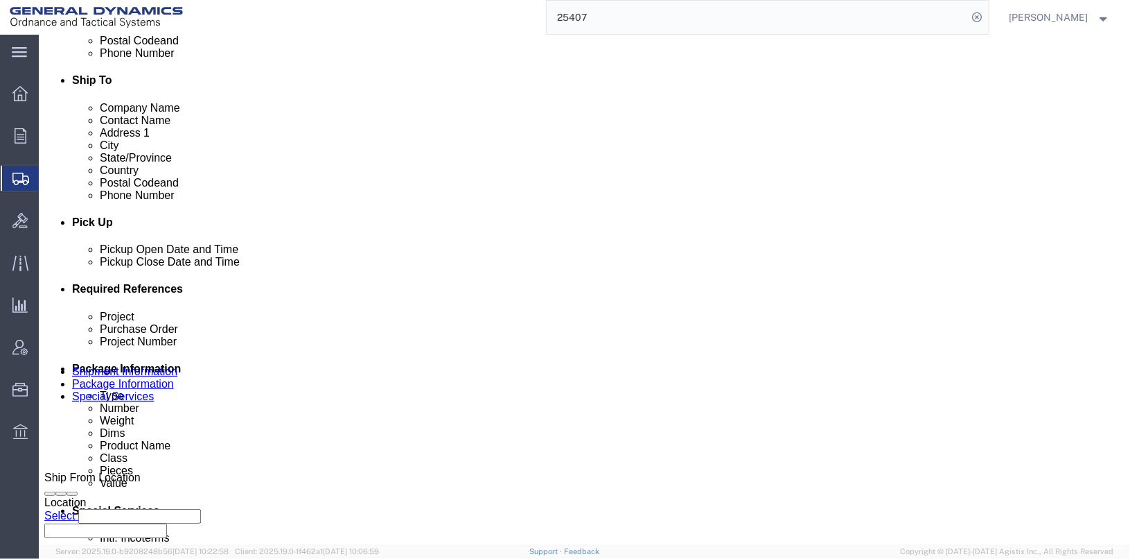
type input "201F0221"
drag, startPoint x: 200, startPoint y: 427, endPoint x: 110, endPoint y: 423, distance: 90.2
click div "Project Number 20100003"
type input "201F0221"
drag, startPoint x: 448, startPoint y: 397, endPoint x: 418, endPoint y: 396, distance: 30.5
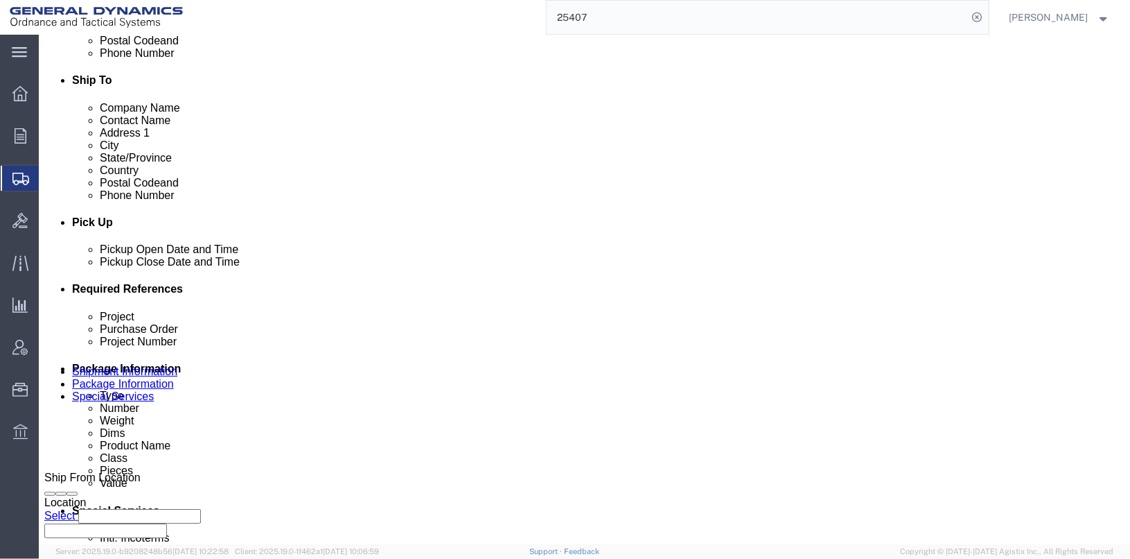
click input "25407"
click input "2423"
type input "25423"
click div "Select Account Type Activity ID Airline Appointment Number ASN Batch Request # …"
click div "[DATE] 3:34 PM"
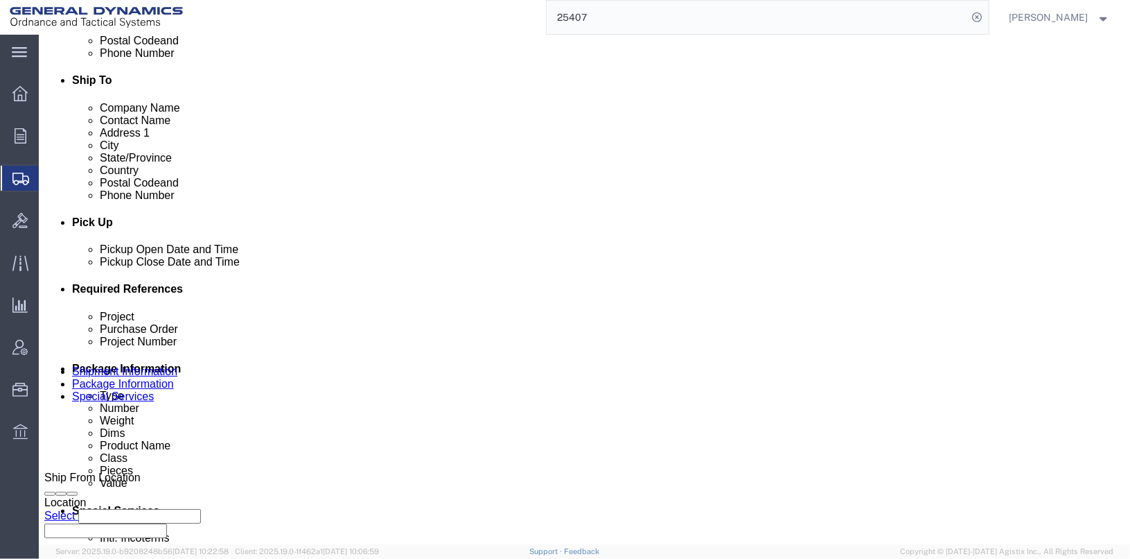
scroll to position [479, 0]
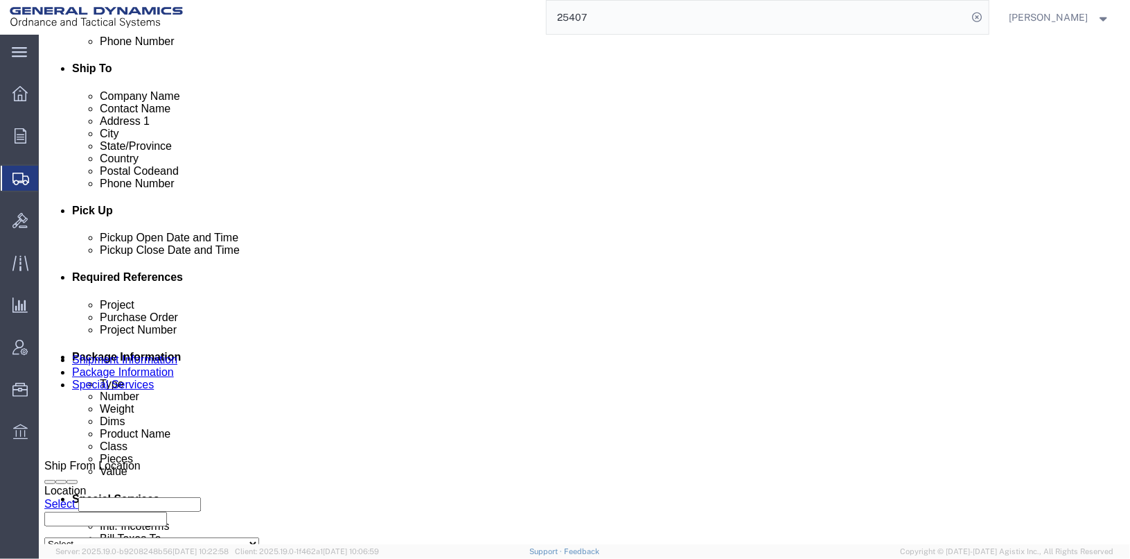
click button "Apply"
click div "[DATE] 2:34 PM"
click input "2:34 PM"
click input "7:34 PM"
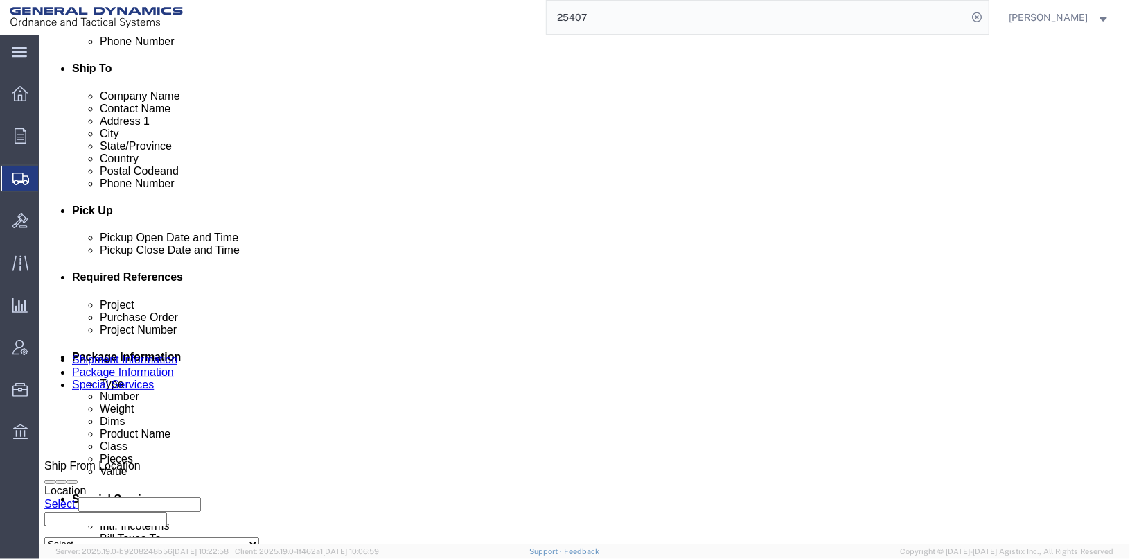
type input "7:34 AM"
click button "Apply"
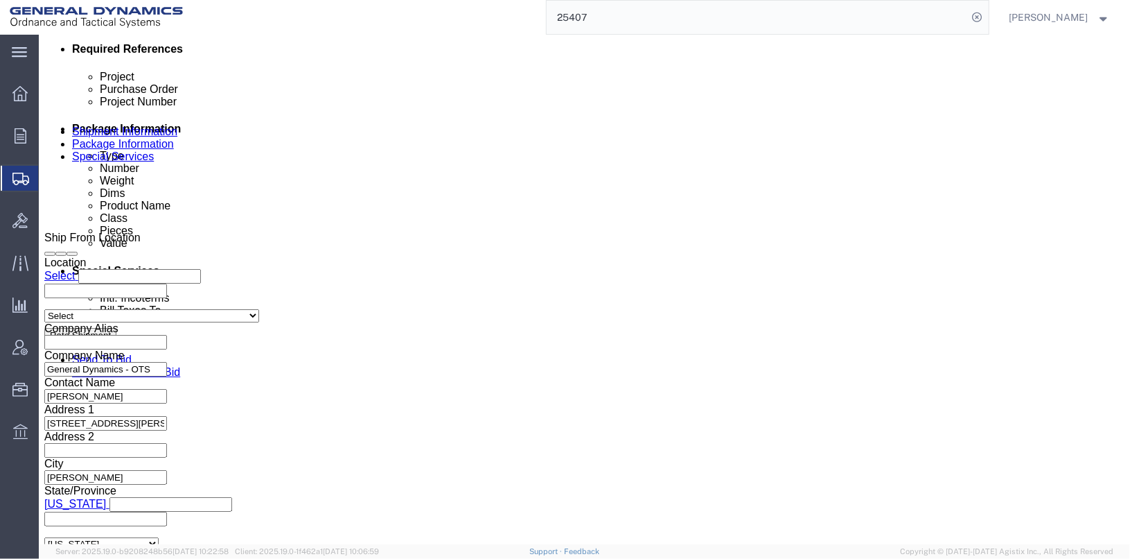
scroll to position [715, 0]
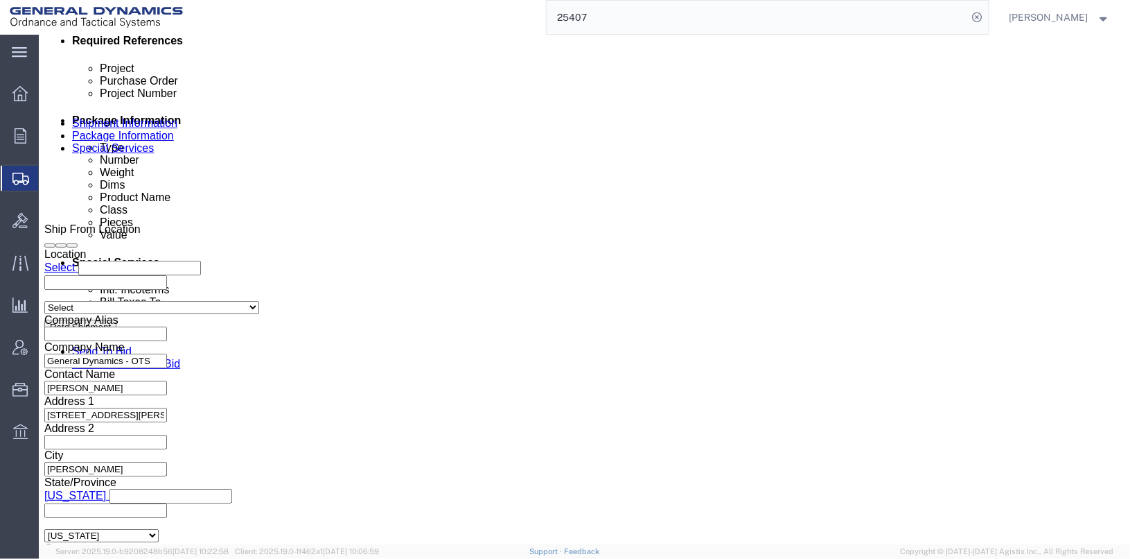
click select "Select Air Less than Truckload Multi-Leg Ocean Freight Rail Small Parcel Truckl…"
select select "TL"
click select "Select Air Less than Truckload Multi-Leg Ocean Freight Rail Small Parcel Truckl…"
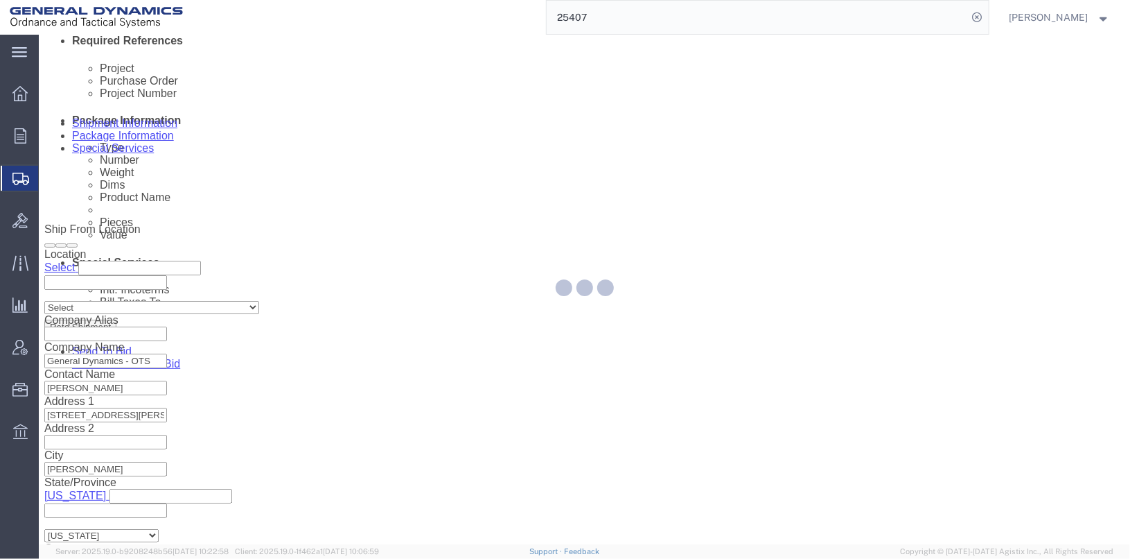
select select
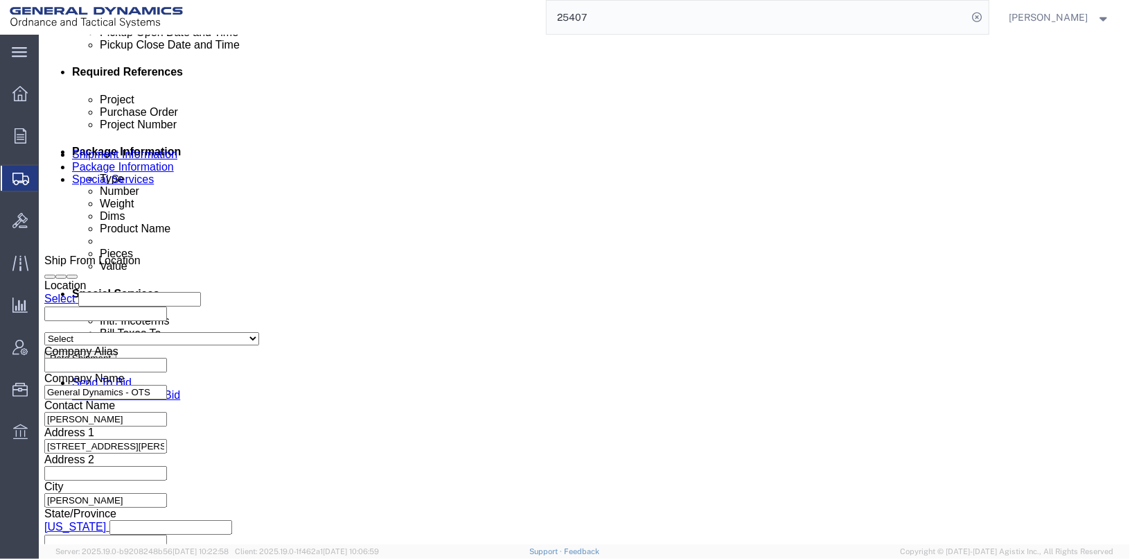
scroll to position [693, 0]
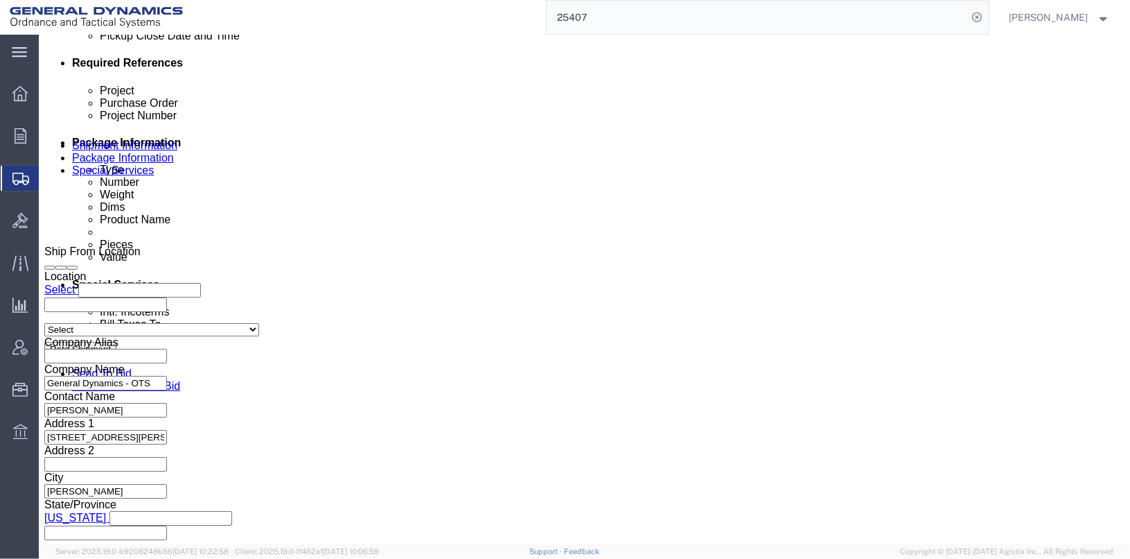
click button "Continue"
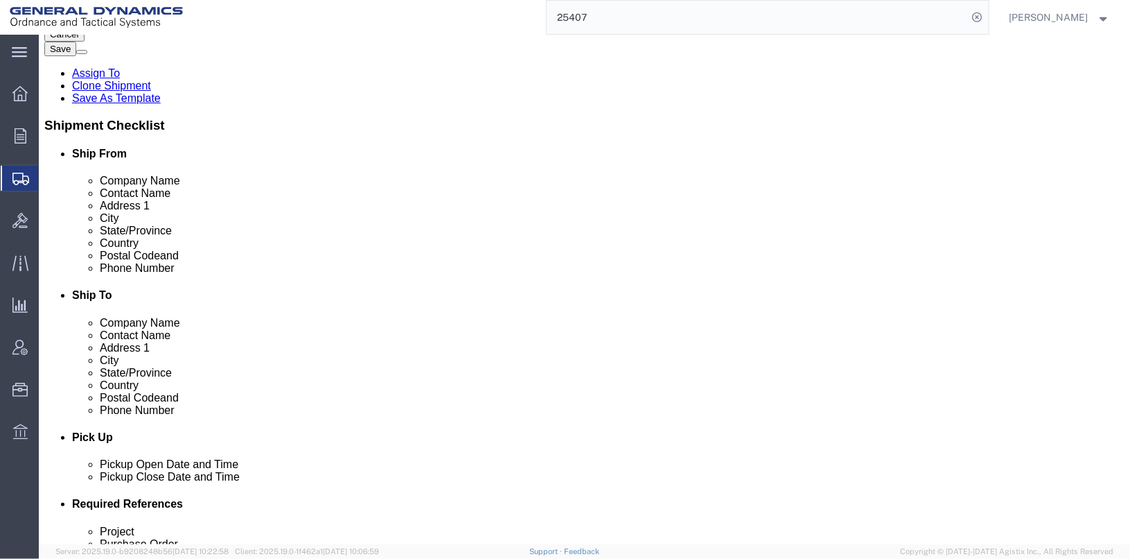
click dd "700.00 Each"
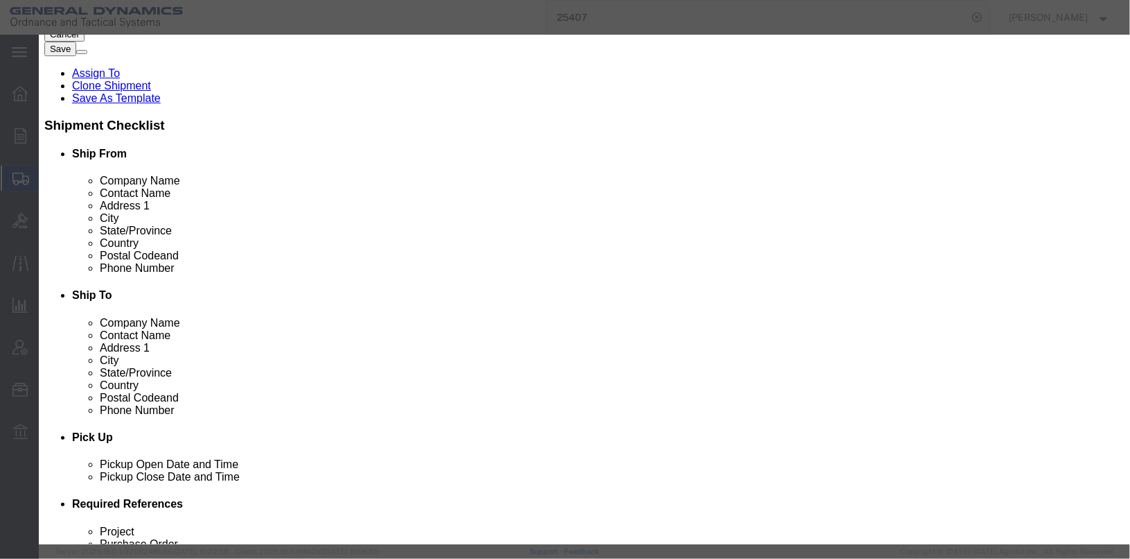
drag, startPoint x: 355, startPoint y: 259, endPoint x: 278, endPoint y: 239, distance: 79.3
click div "Product Name PROJ. BODY ASSY., PAINTED, M940 Pieces 700.00 Select Bag Barrels 1…"
type input "M9399639"
click td "Name: PROJECTILE, 30MM TP M788"
checkbox input "true"
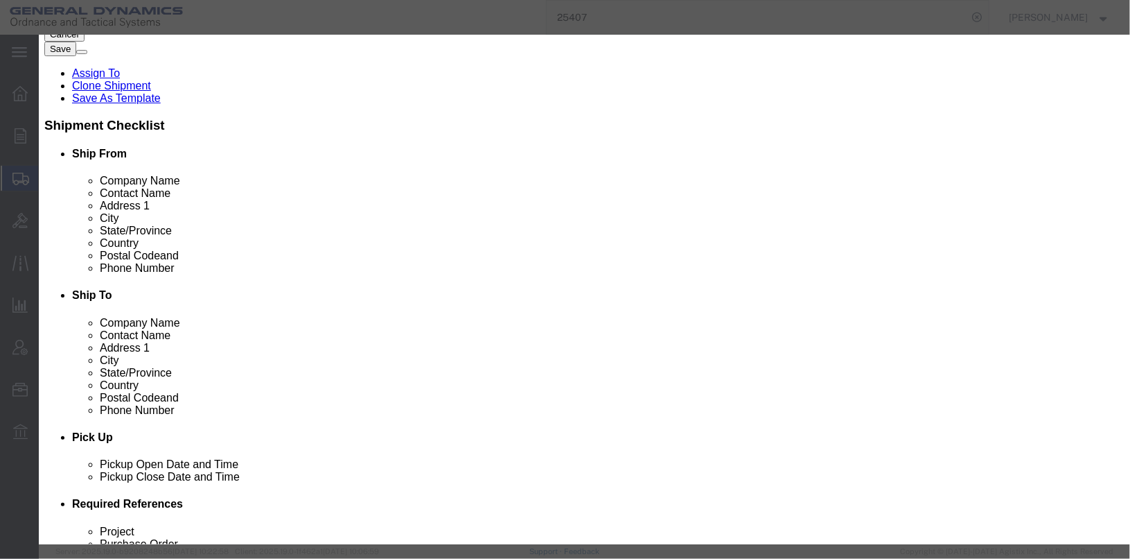
select select "USD"
select select
type input "PROJECTILE, 30MM TP M788"
type input "M9399639"
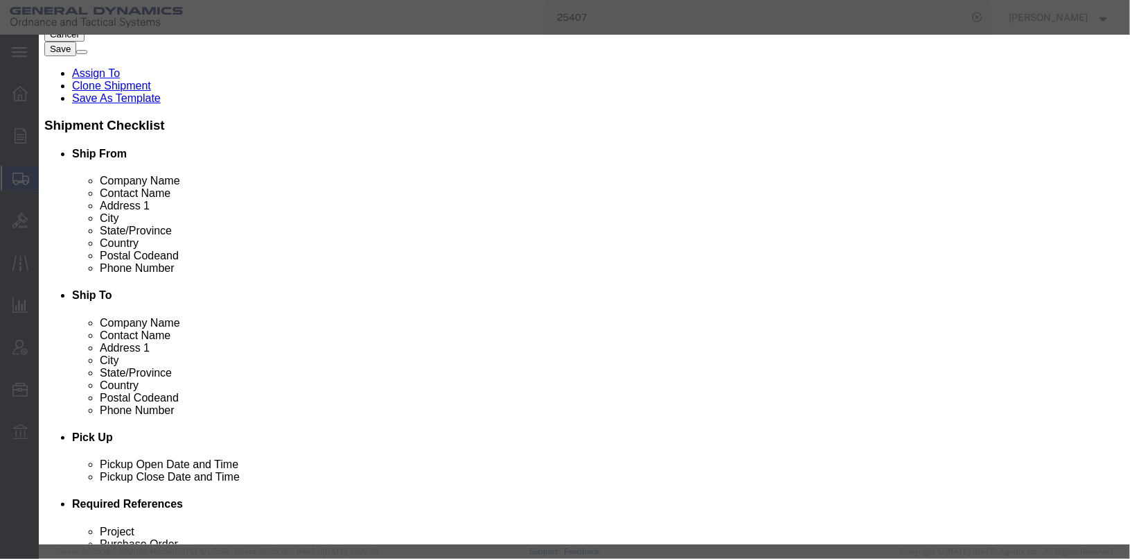
type textarea "PROJECTILE, 30MM TP M788"
type input "M9399639"
click input "text"
type input "500"
click input "text"
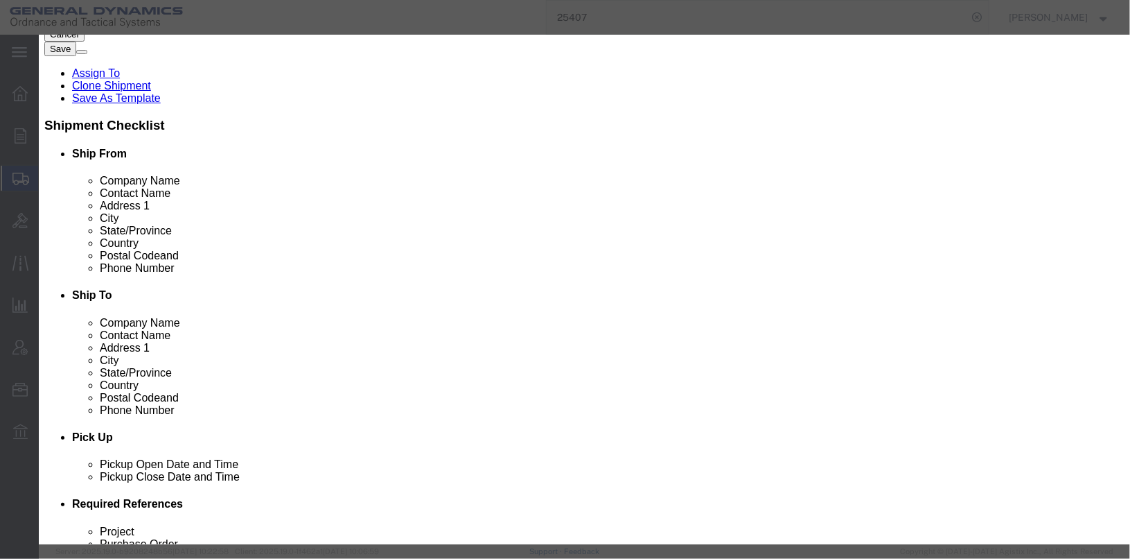
type input "1000"
click icon
click label
click input "checkbox"
checkbox input "false"
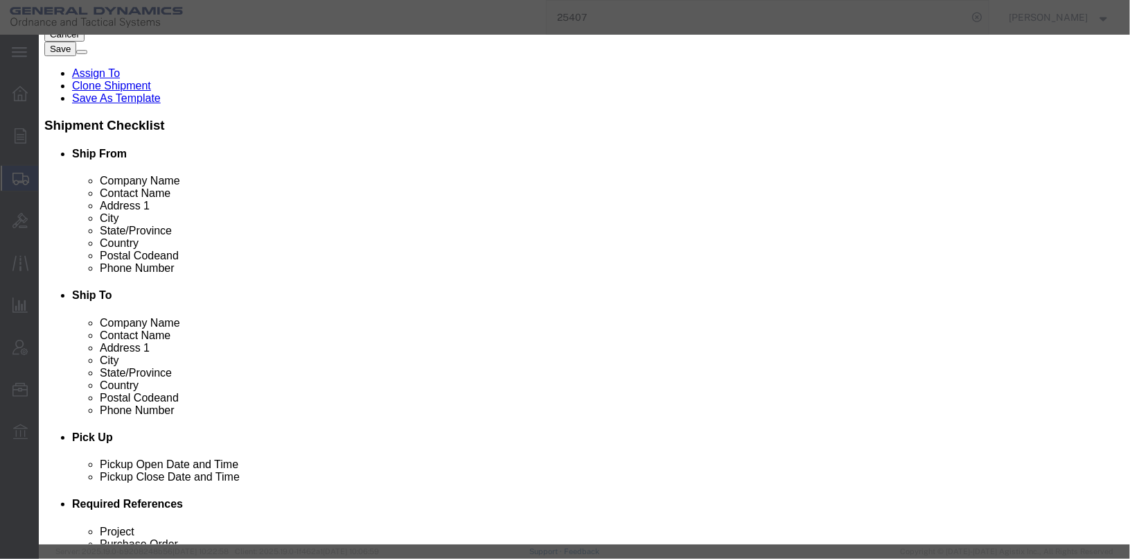
click textarea "PROJ. BODY ASSY., PAINTED, M940 7 BOXES @ 100"
type textarea "PROJECTILE, 30MM TP M788 500 EA LOT GLN21F210-002"
click button "Save & Close"
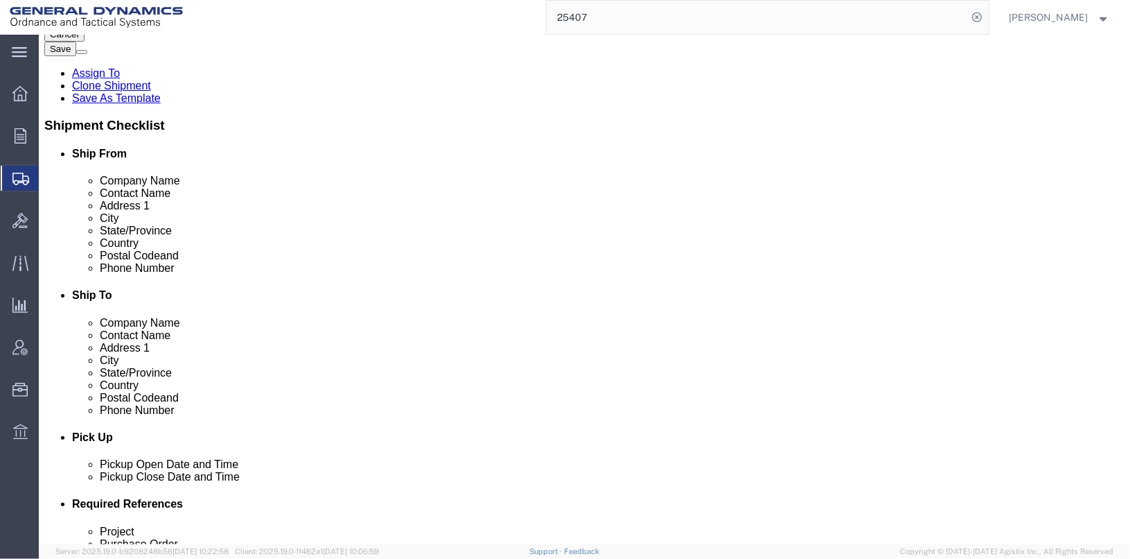
click dd "100.00 Each"
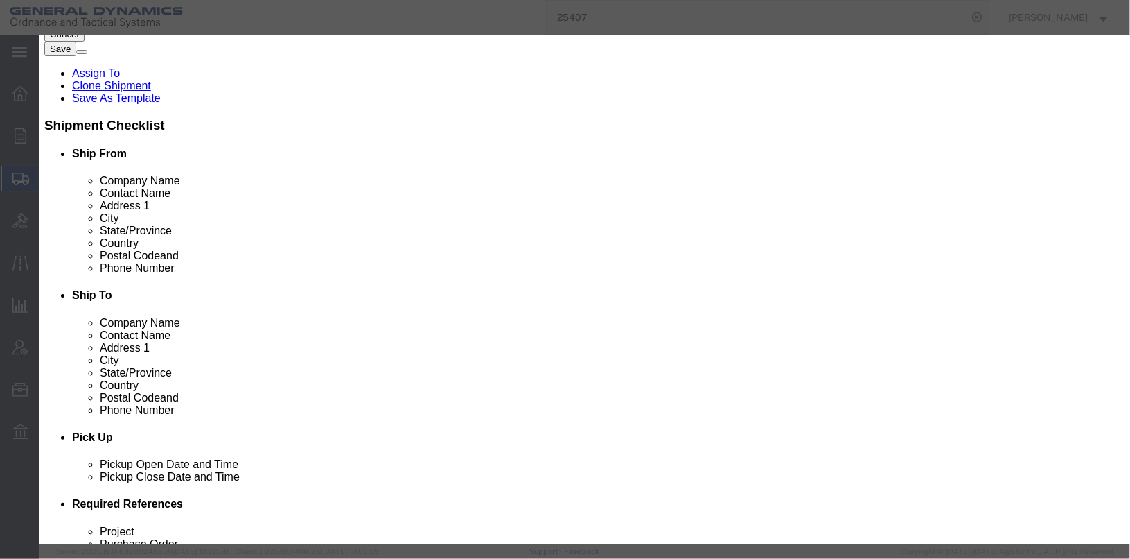
drag, startPoint x: 414, startPoint y: 255, endPoint x: 295, endPoint y: 250, distance: 119.3
click div "1305014518566-GFM"
click div "11825947 11825947"
click input "11825947"
type input "1182594"
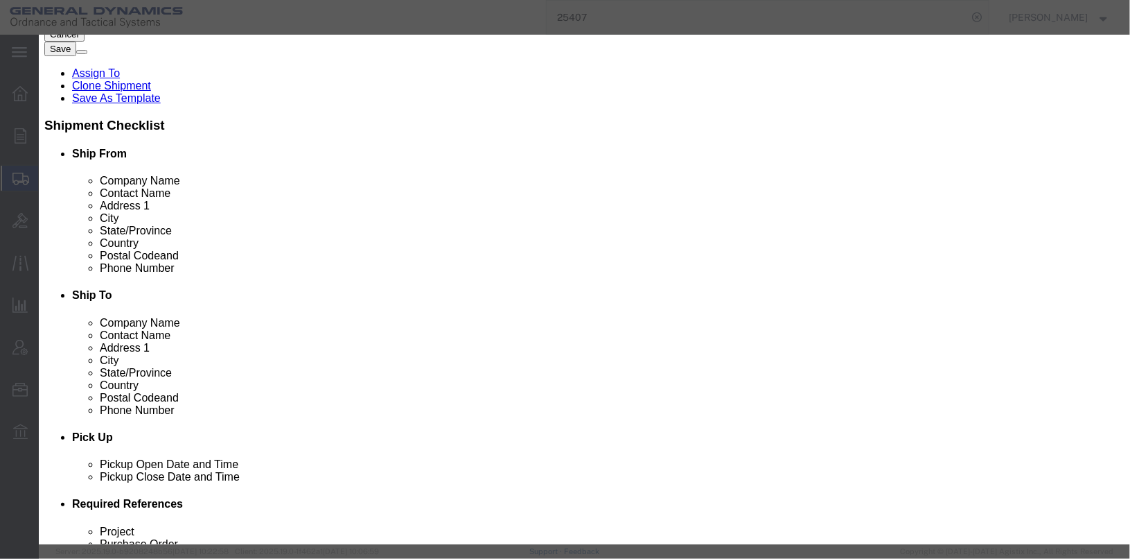
click td "Name: M788 REFERENCE ROUNDS"
type input "1113"
select select "USD"
select select
type input "UN0417"
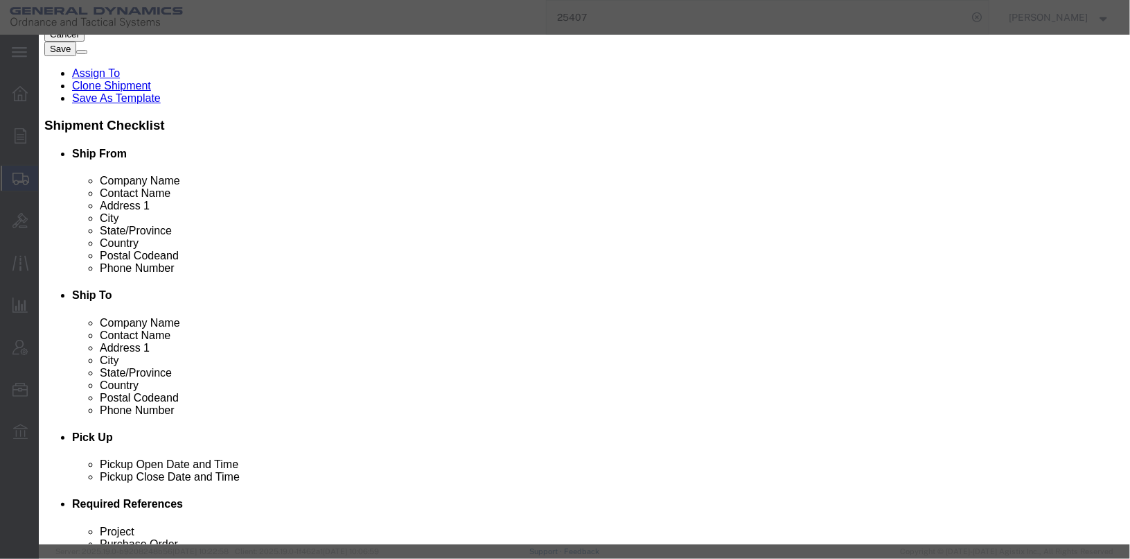
select select
type input "0.1113"
select select
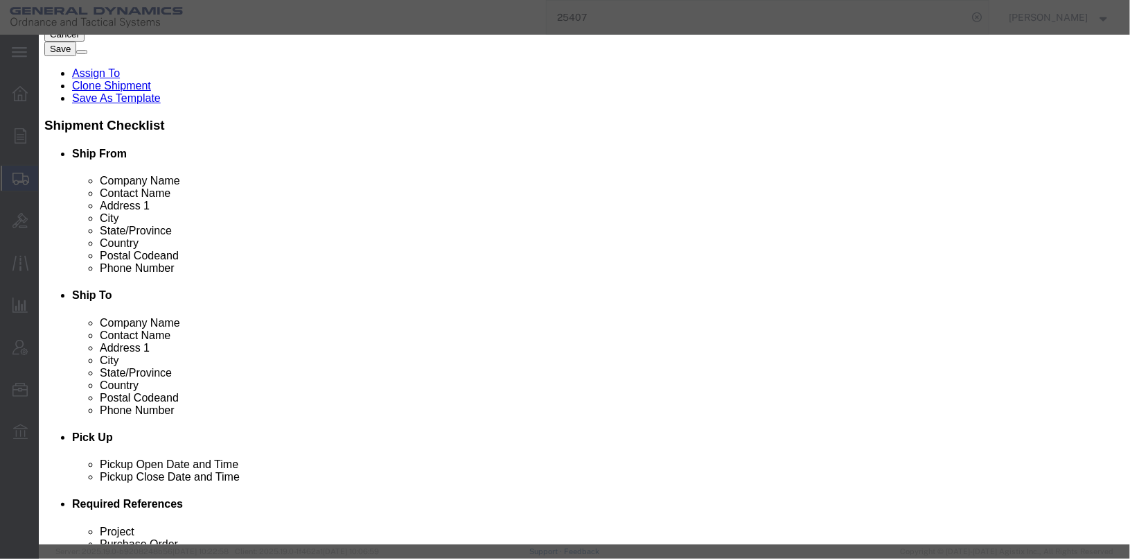
select select
type input "M788 REFERENCE ROUNDS"
type input "11825947"
type textarea "M788 REFERENCE ROUNDS"
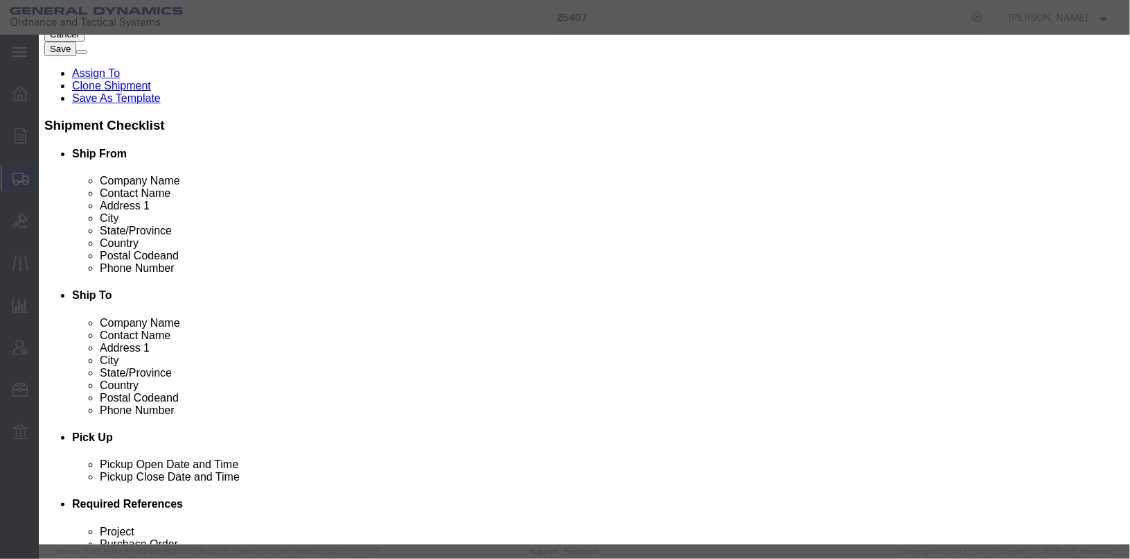
drag, startPoint x: 335, startPoint y: 129, endPoint x: 283, endPoint y: 130, distance: 52.0
click div "Pieces 1113 Select Bag Barrels 100Board Feet Bottle Box Blister Pack Carats Can…"
type input "50"
click input "text"
type input "1000"
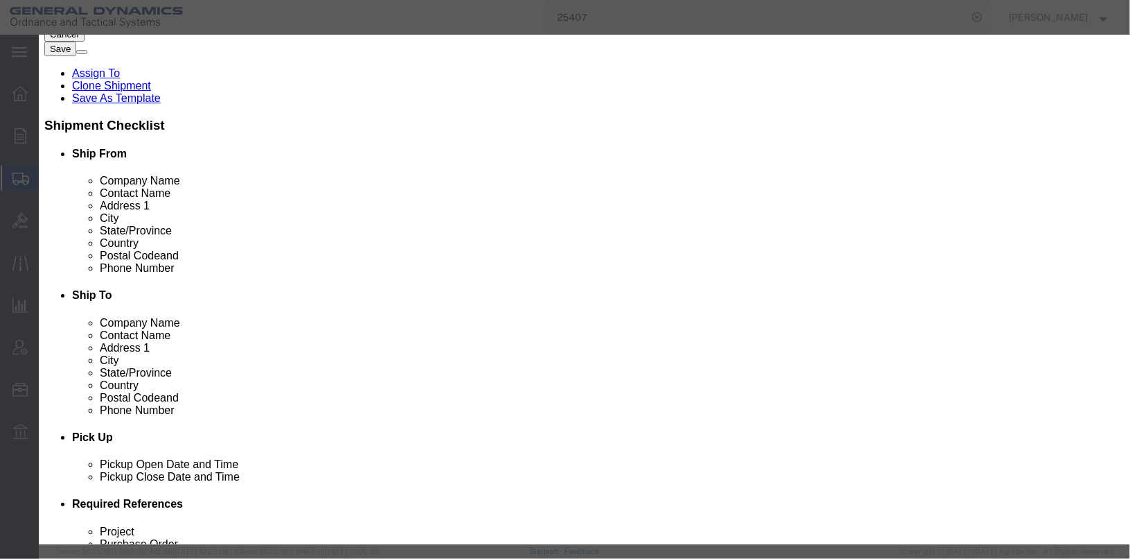
click div "Product Name M788 REFERENCE ROUNDS Pieces 50 Select Bag Barrels 100Board Feet B…"
click textarea "CARTRIDGE, 20MM, 27A/B 1 CAN @100 LOT# SDP07A000R001"
type textarea "M788 REFERENCE ROUNDS 50 EA LOT# MGD23B001R018"
click input "UN0417"
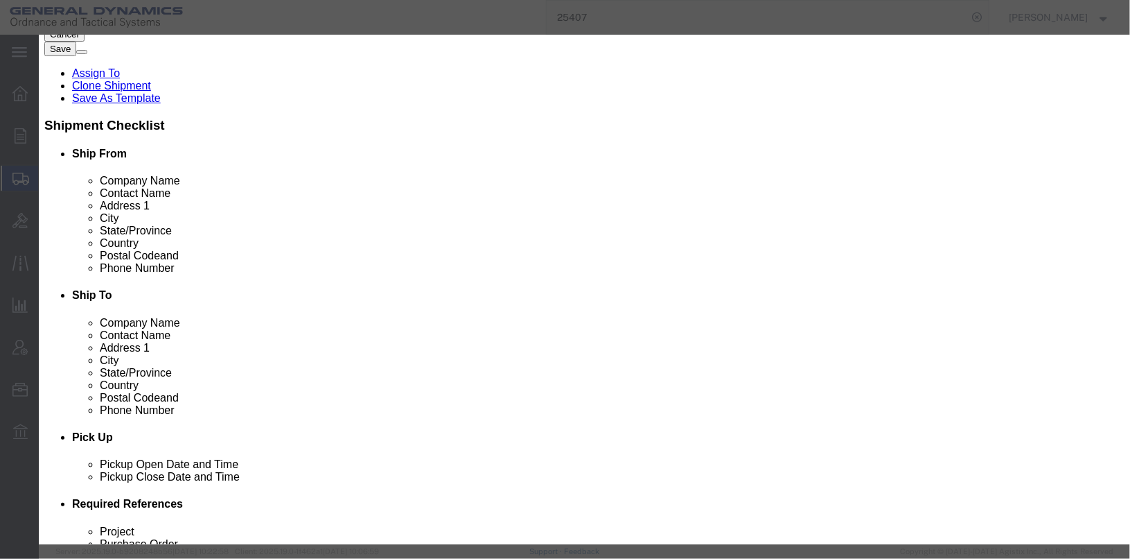
type input "0417"
click select "Select 1 Explosive 1.1 Explosive 1.2 Explosive 1.3 Explosive 1.4 Explosive 1.5 …"
select select "1.3 Explosive"
click select "Select 1 Explosive 1.1 Explosive 1.2 Explosive 1.3 Explosive 1.4 Explosive 1.5 …"
click select "Select A B C D E F G H J K L N S"
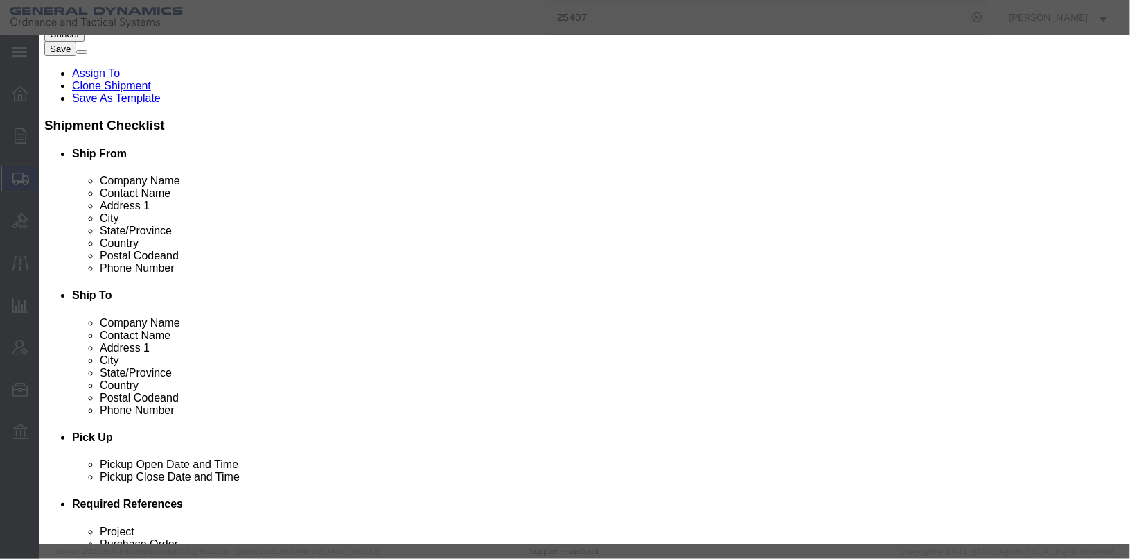
select select "C"
click select "Select A B C D E F G H J K L N S"
click input "text"
click input "1986060149"
click input "EX1986060149"
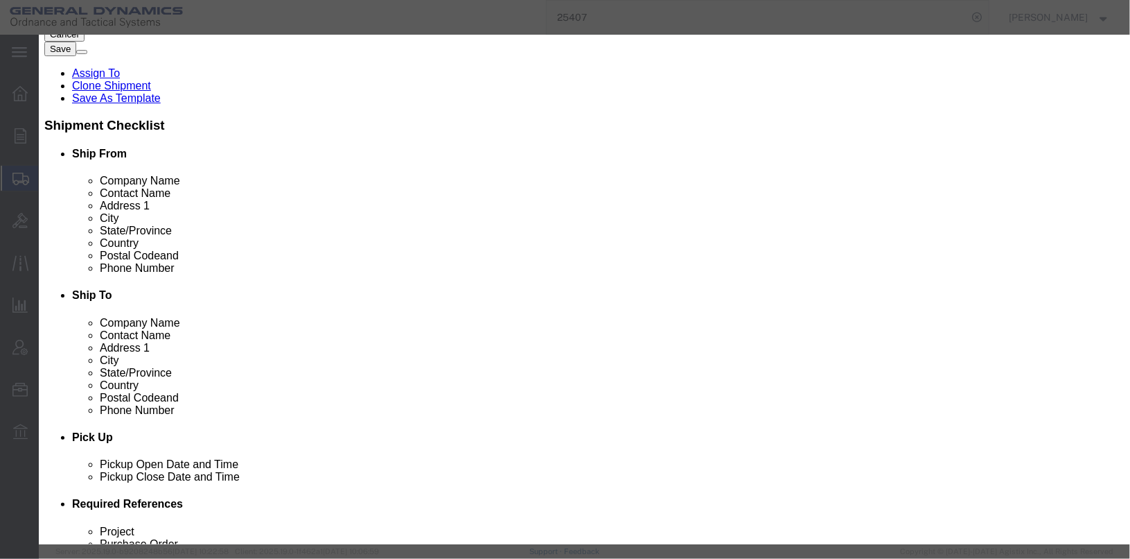
type input "EX1986060149"
drag, startPoint x: 380, startPoint y: 281, endPoint x: 329, endPoint y: 276, distance: 50.9
click div "0.1113"
type input "1"
click label "Container Type"
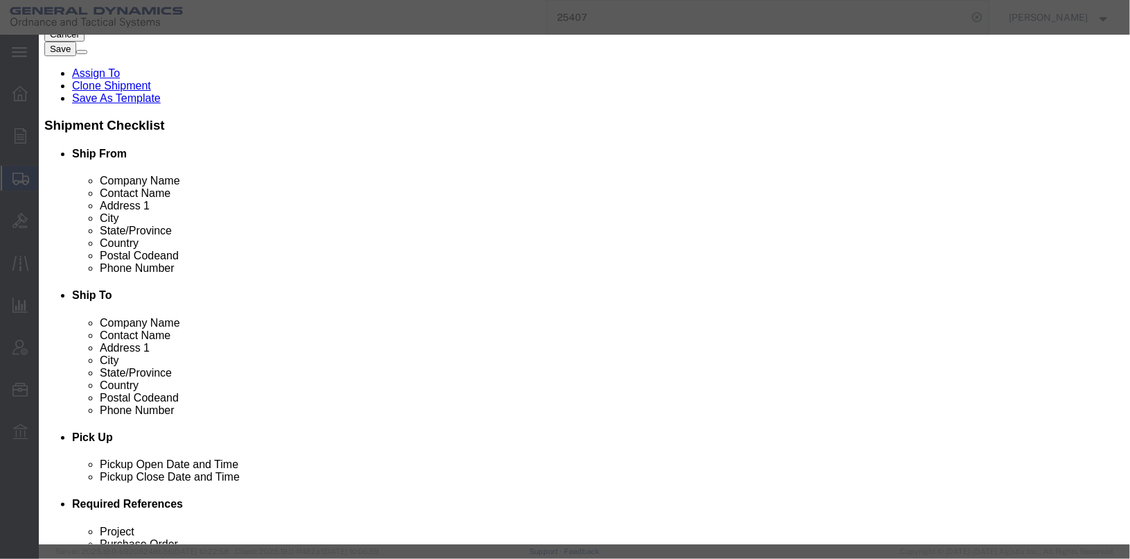
click select "Select 1 - Drums 2 - Reserved 3 - Jerricans 4 - Boxes 5 - Bags 6 - Composite Pa…"
select select "BOXES"
click select "Select 1 - Drums 2 - Reserved 3 - Jerricans 4 - Boxes 5 - Bags 6 - Composite Pa…"
click select "Container Material A - Steel (all types and surface treatments) B - Aluminum C …"
select select "STEEL_IATA"
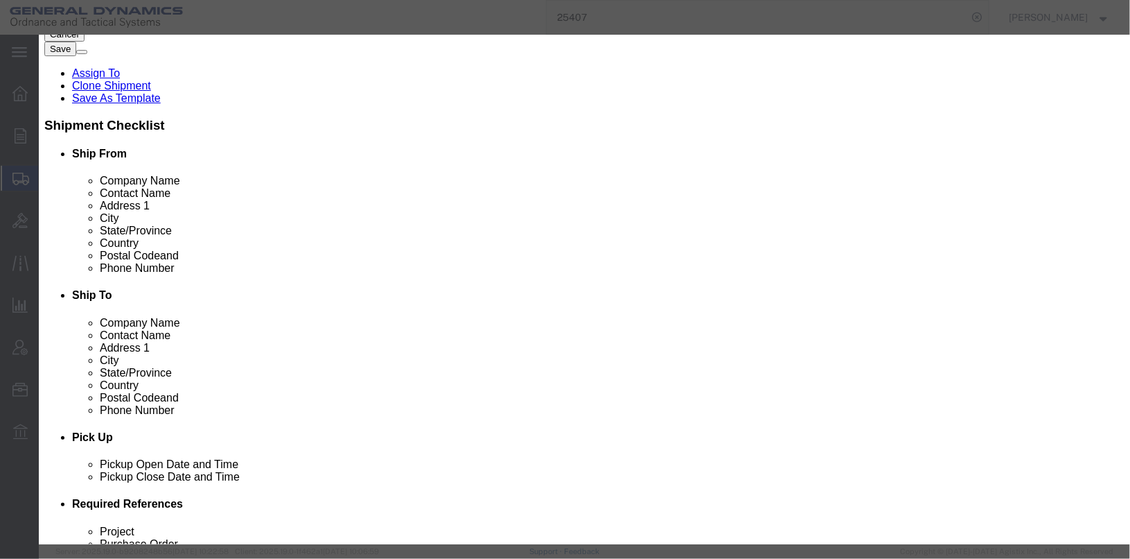
click select "Container Material A - Steel (all types and surface treatments) B - Aluminum C …"
click input "text"
type input "5.78"
click select "Select kgs lbs"
select select "LBS"
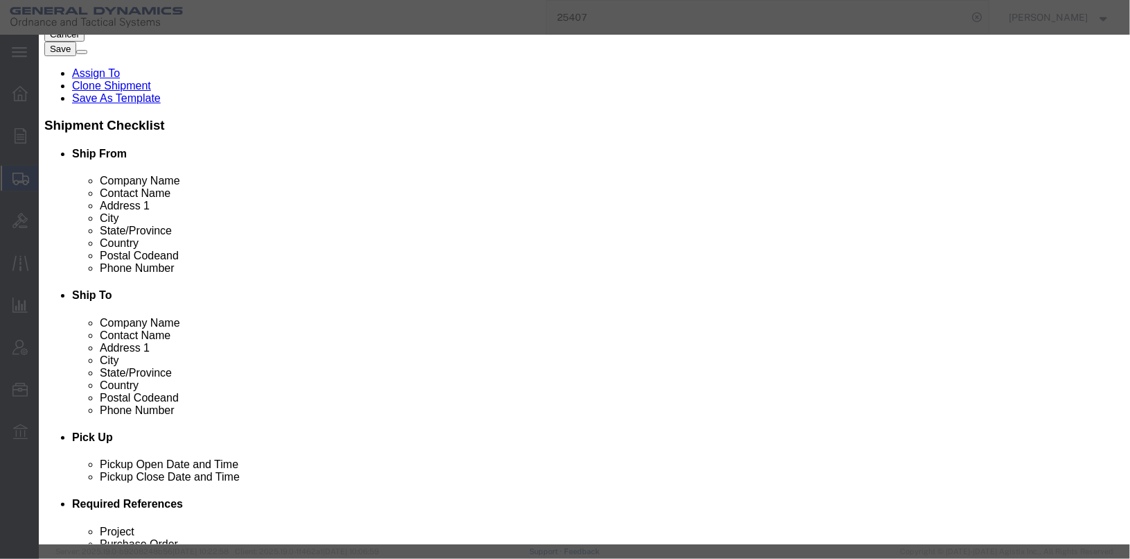
click select "Select kgs lbs"
click div "EX/HC# EX1986060149 Expiration Notes Company Name Contact Name Phone Number Lim…"
click input "text"
type input "CHEMTREC ACCT#CCN9244"
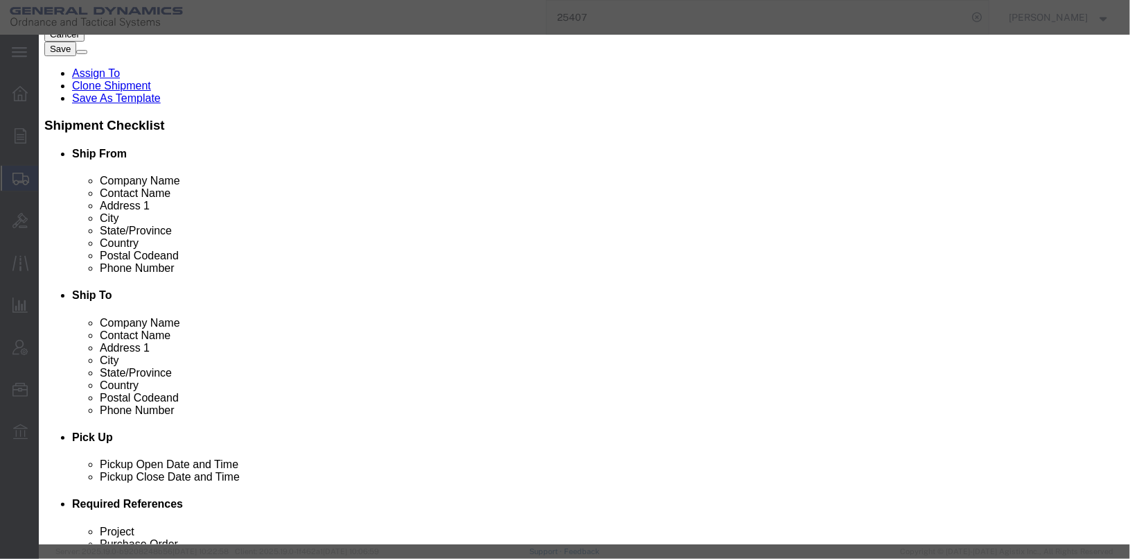
select select
type input "CHEMTREC"
type input "8004249300"
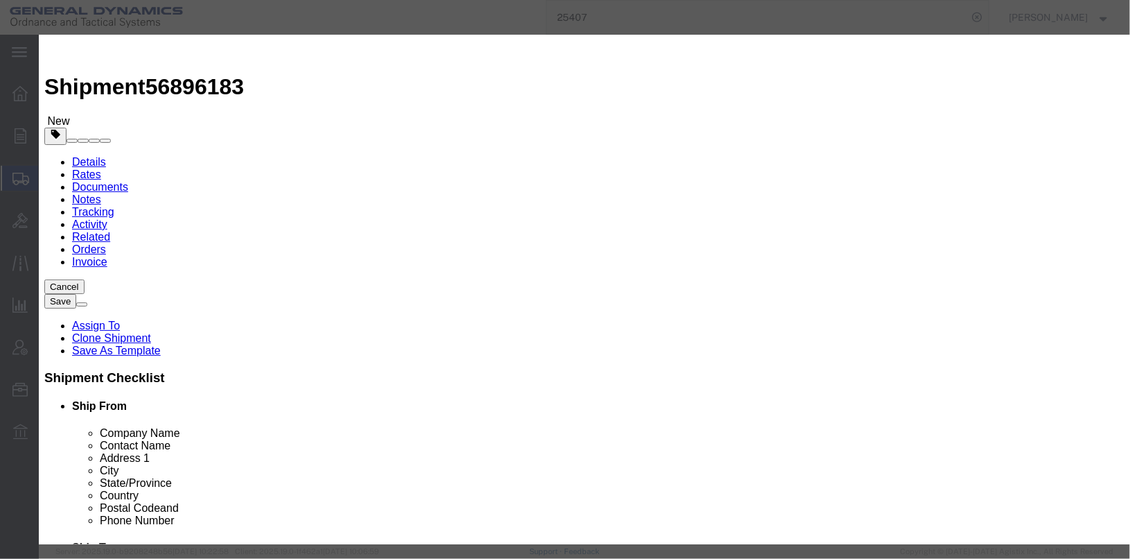
click label "Cargo Aircraft Only"
click button "Save & Close"
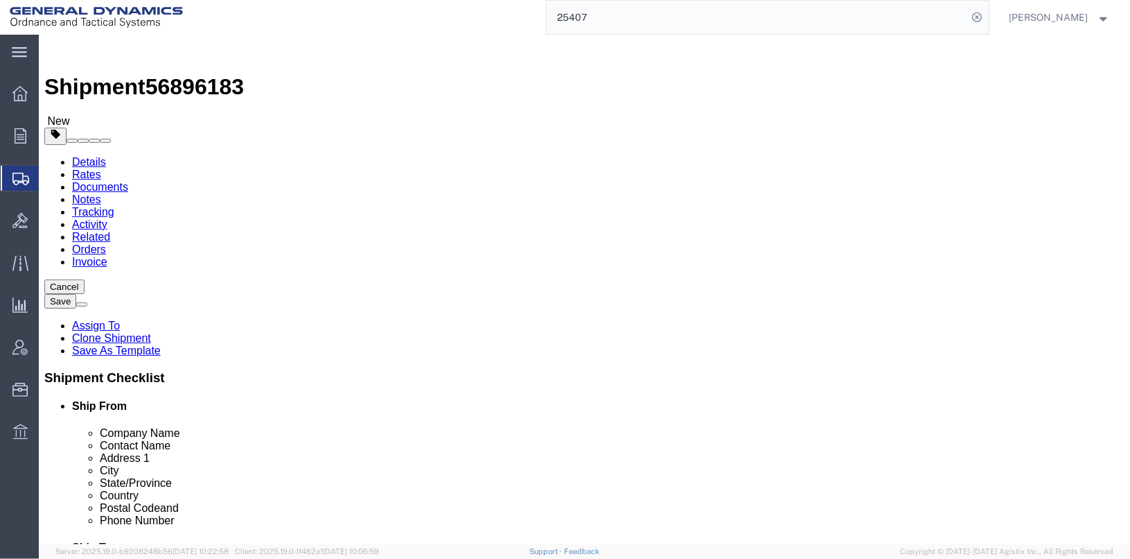
scroll to position [277, 0]
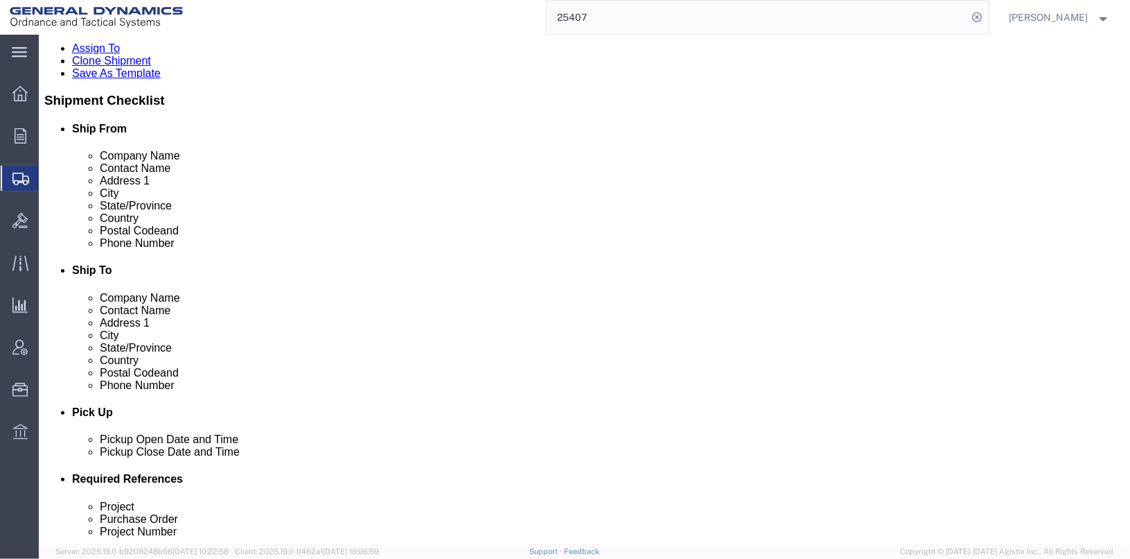
click dd "700.00 Each"
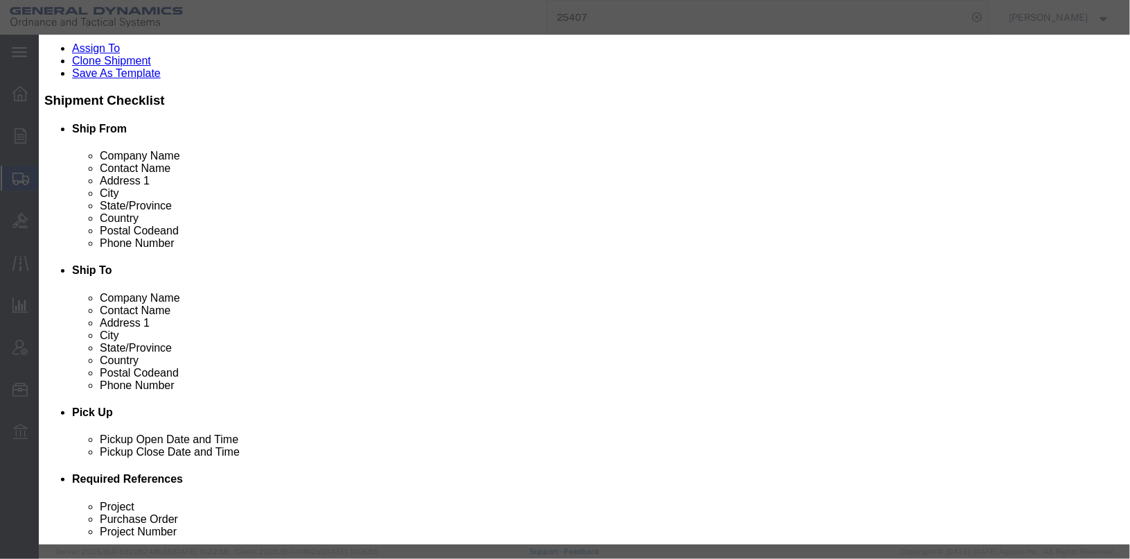
drag, startPoint x: 301, startPoint y: 210, endPoint x: 510, endPoint y: 227, distance: 210.0
click textarea "PRIMED CASES NOT REGULATED PER 49 CFR 172.102(c)(1)50"
drag, startPoint x: 375, startPoint y: 254, endPoint x: 246, endPoint y: 247, distance: 129.1
click div "SKU M7497072-10"
type input "11825901"
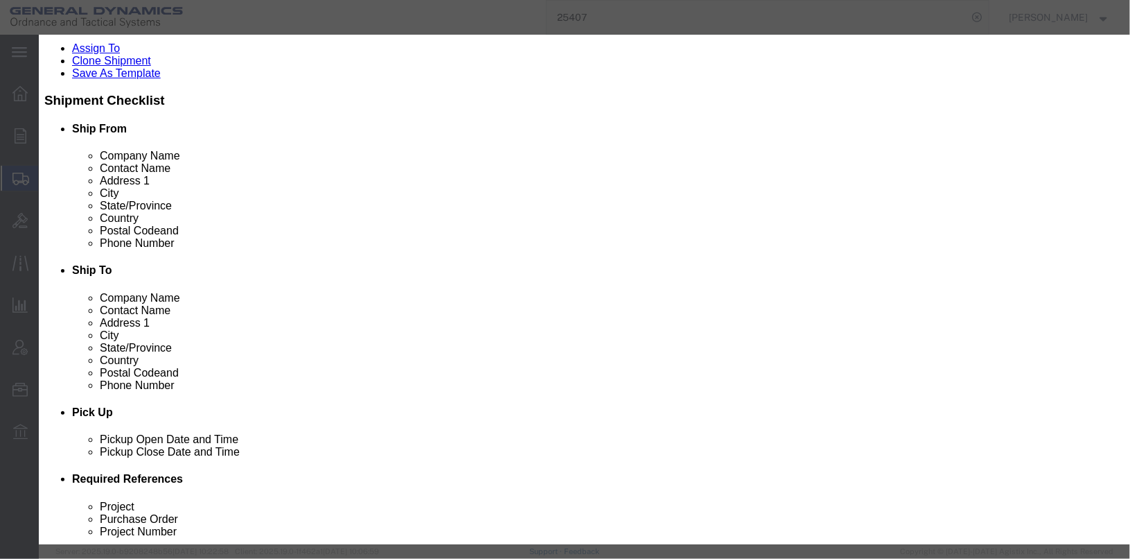
click td "Model:"
checkbox input "true"
type input "3"
select select "USD"
select select
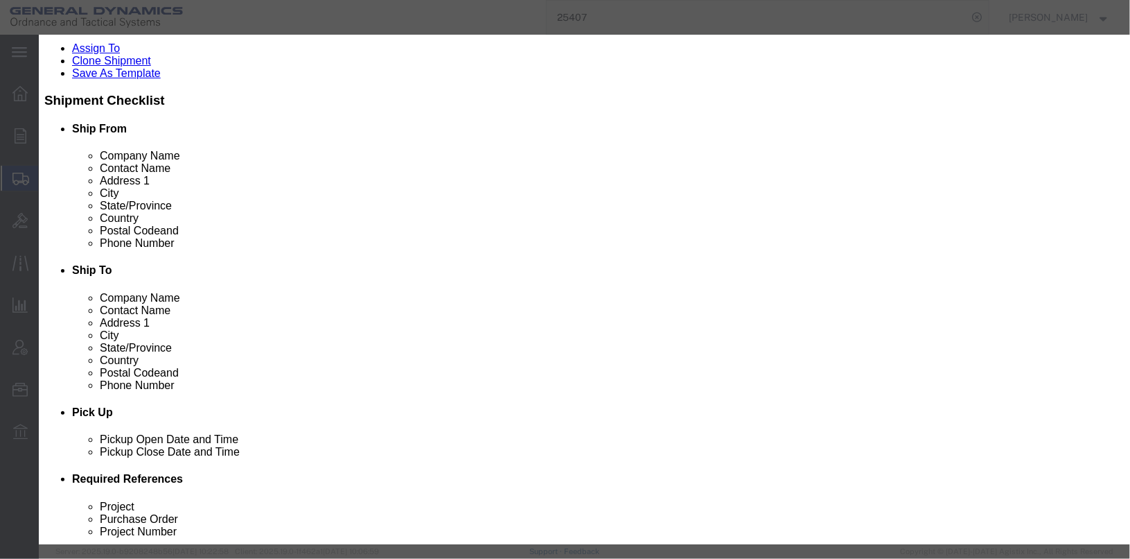
type input "UN0379"
select select
type input "0.0003"
select select
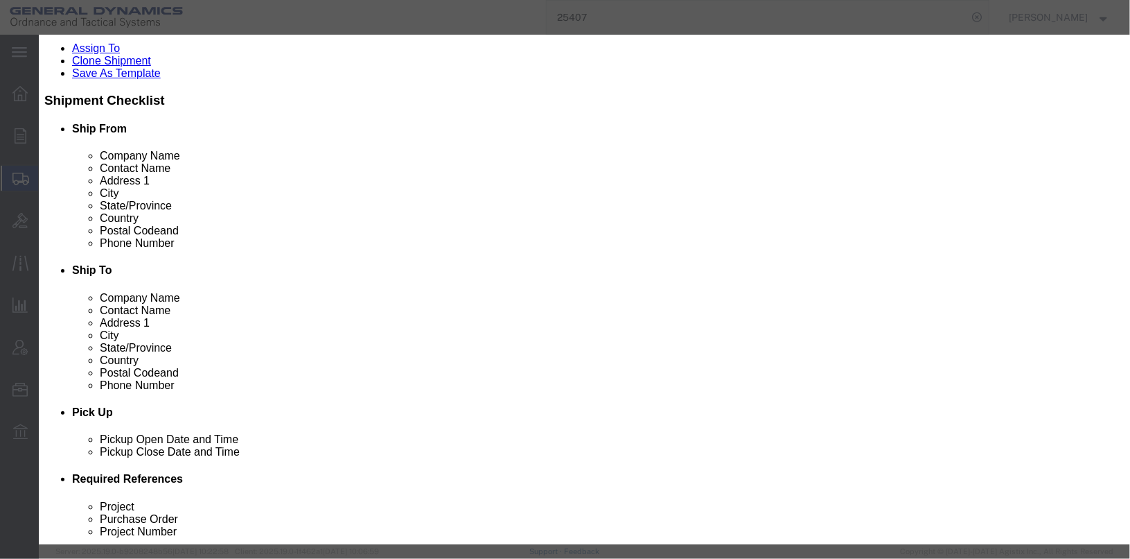
type input "CASE PRIMED 30MM M788 & M789"
type input "11825901"
type textarea "CASE PRIMED 30MM M788 & M789"
type input "11825901"
paste textarea "PRIMED CASES NOT REGULATED PER 49 CFR 172.102(c)(1)50"
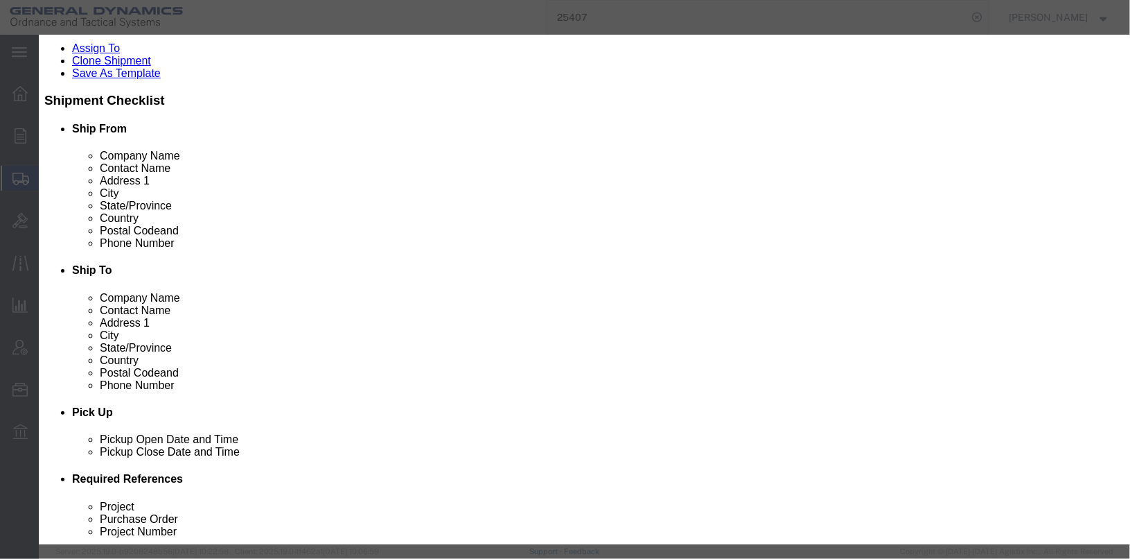
type textarea "PRIMED CASES NOT REGULATED PER 49 CFR 172.102(c)(1)50"
paste textarea "PRIMED CASES NOT REGULATED PER 49 CFR 172.102(c)(1)50"
type textarea "PRIMED CASES NOT REGULATED PER 49 CFR 172.102(c)(1)50"
drag, startPoint x: 326, startPoint y: 136, endPoint x: 272, endPoint y: 127, distance: 55.5
click div "Pieces Number of pieces inside all the packages 3 Select Bag Barrels 100Board F…"
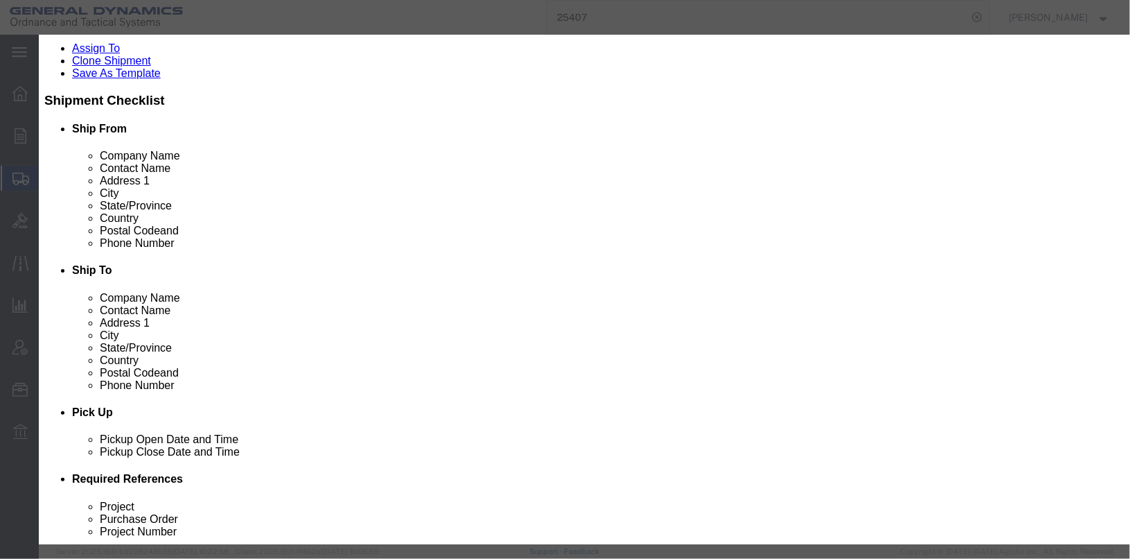
type input "500"
click input "text"
type input "100"
click div "Product Name CASE PRIMED 30MM M788 & M789 Pieces 500 Select Bag Barrels 100Boar…"
click input "checkbox"
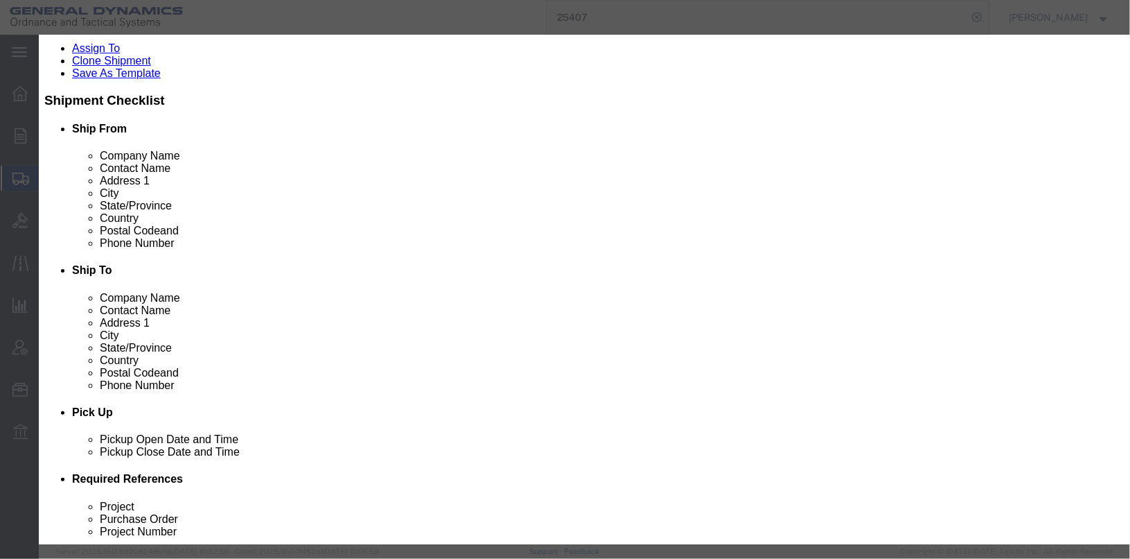
checkbox input "false"
click textarea "20MM PRIMED CASE, ASSEMBLY, CARTRIDGE 113 LOT OLM18H070-002 587 LOT OLM18G120-0…"
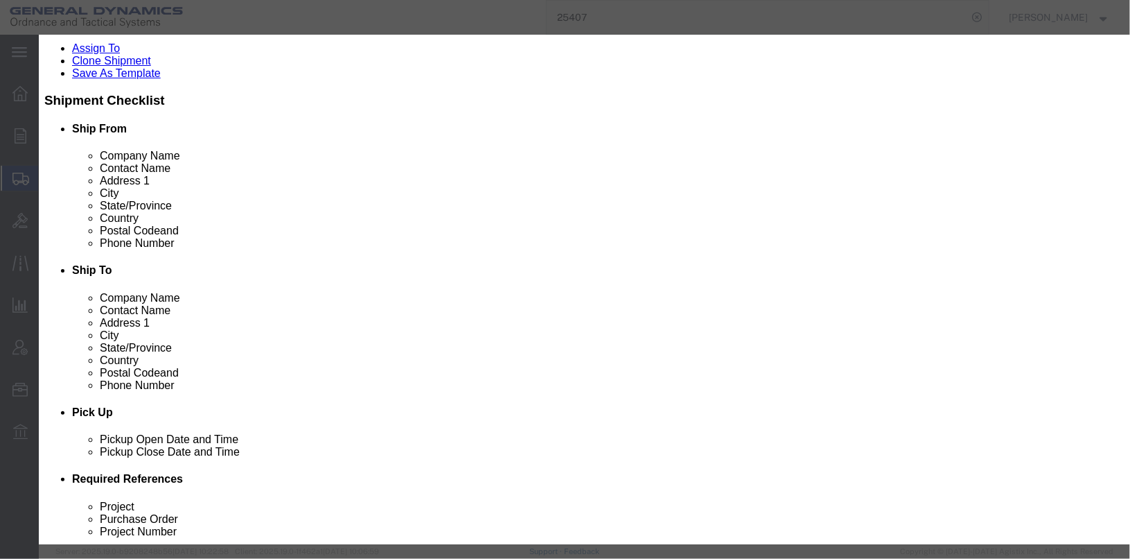
click textarea "20MM PRIMED CASE, ASSEMBLY, CARTRIDGE 113 LOT OLM18H070-002 587 LOT OLM18G120-0…"
type textarea "CASE PRIMED 30MM M788 & M789 344 EA LOT# OLM17K055-084 64 EA LOT# OLM19C088-108…"
click button "Save & Close"
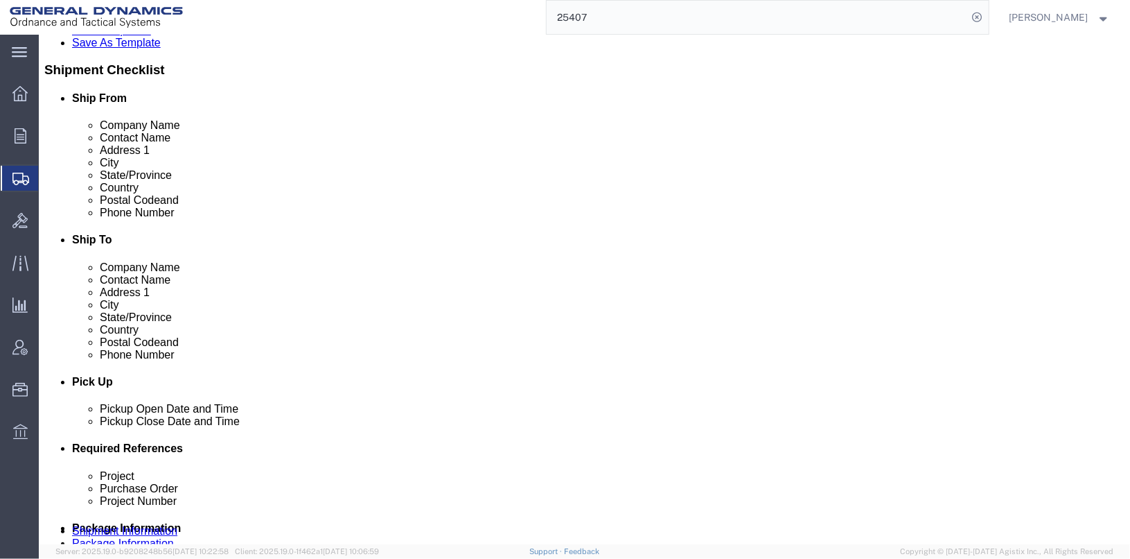
scroll to position [331, 0]
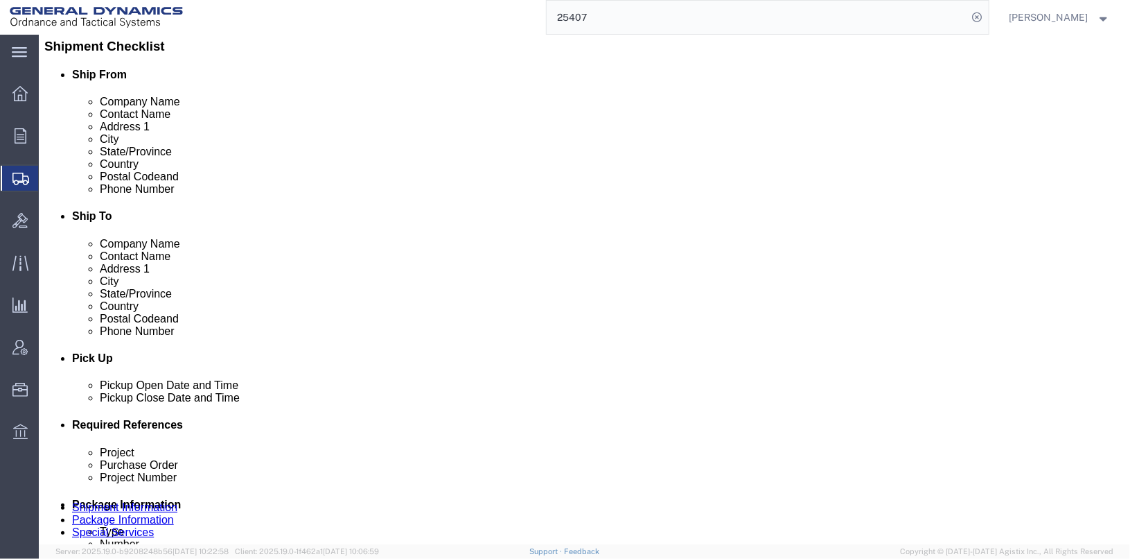
click button "Continue"
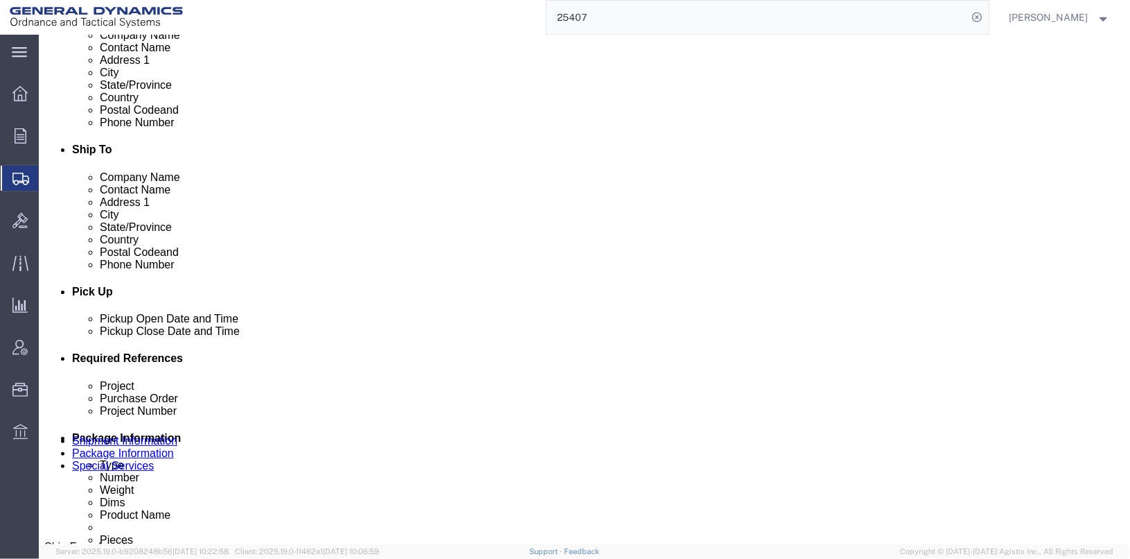
scroll to position [0, 0]
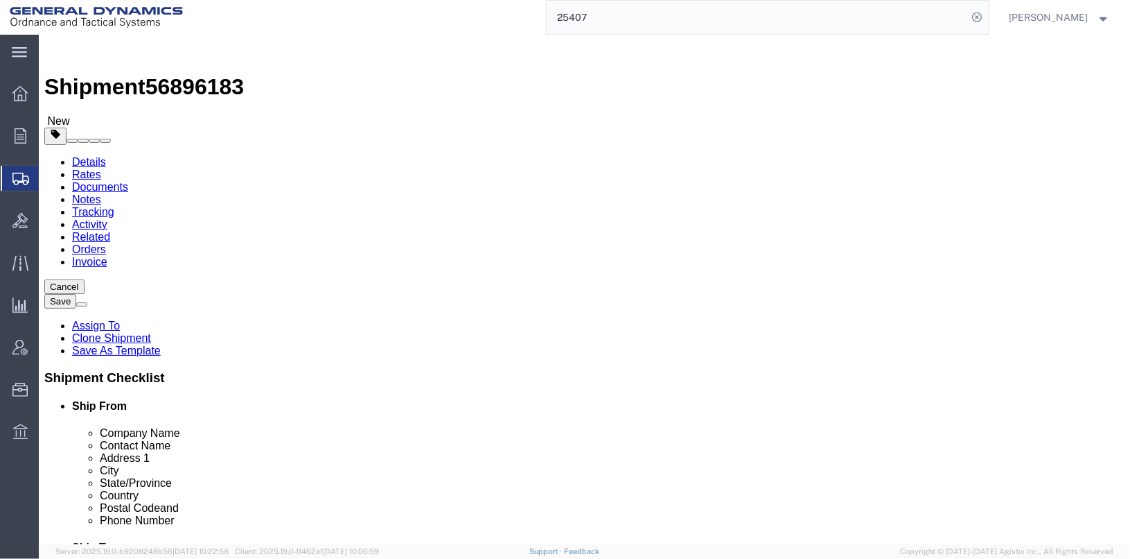
click button "Save"
drag, startPoint x: 1071, startPoint y: 33, endPoint x: 868, endPoint y: 22, distance: 203.4
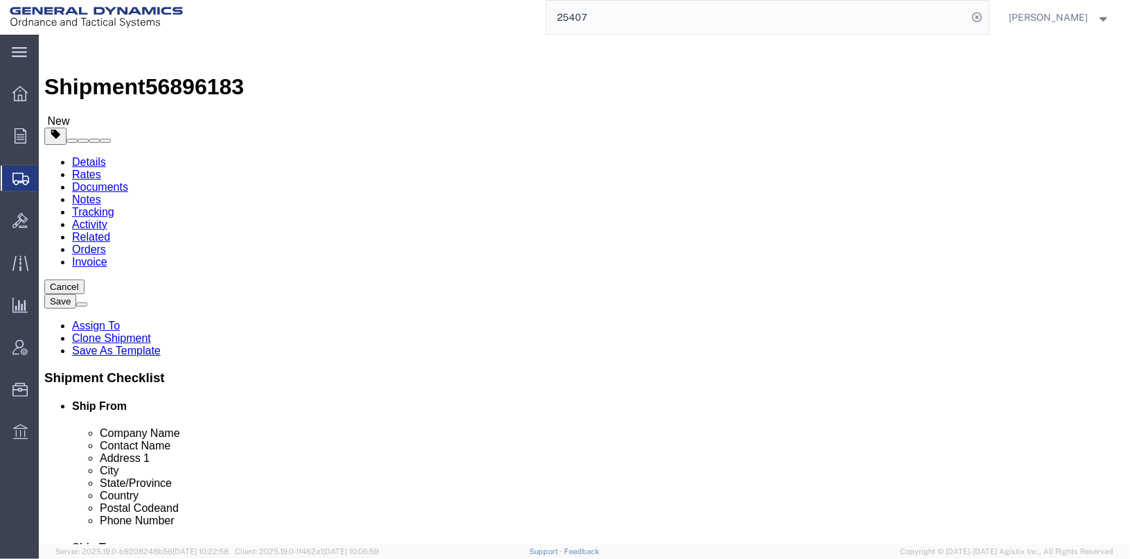
click div
